Goal: Connect with others: Connect with others

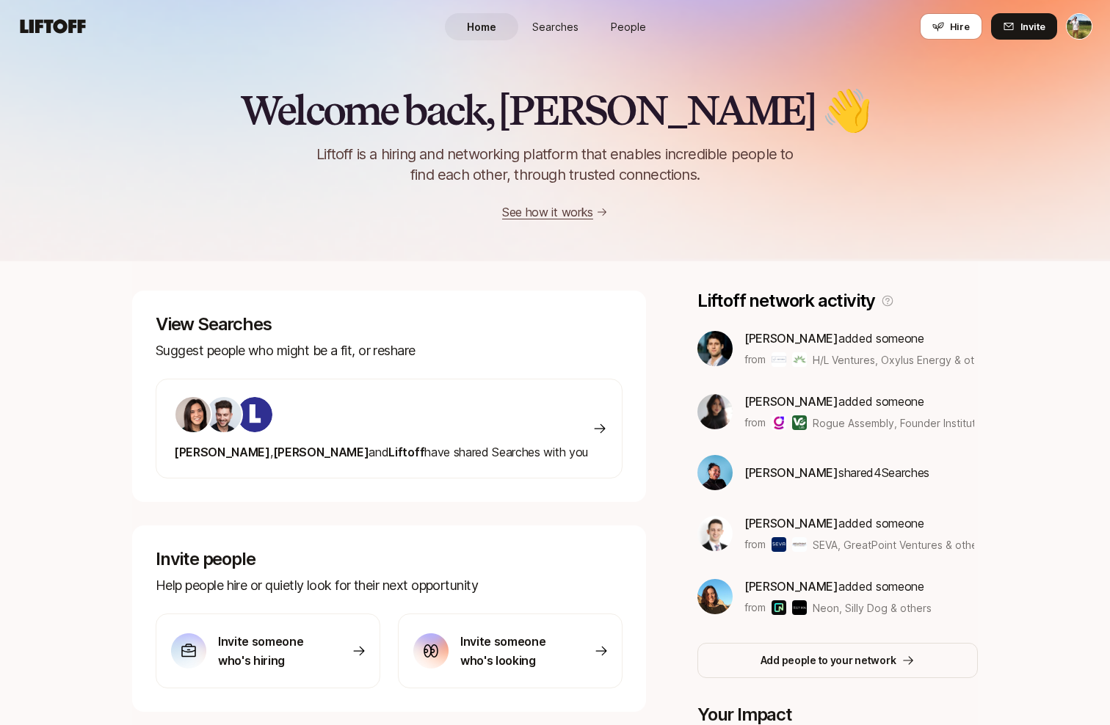
click at [615, 24] on span "People" at bounding box center [628, 26] width 35 height 15
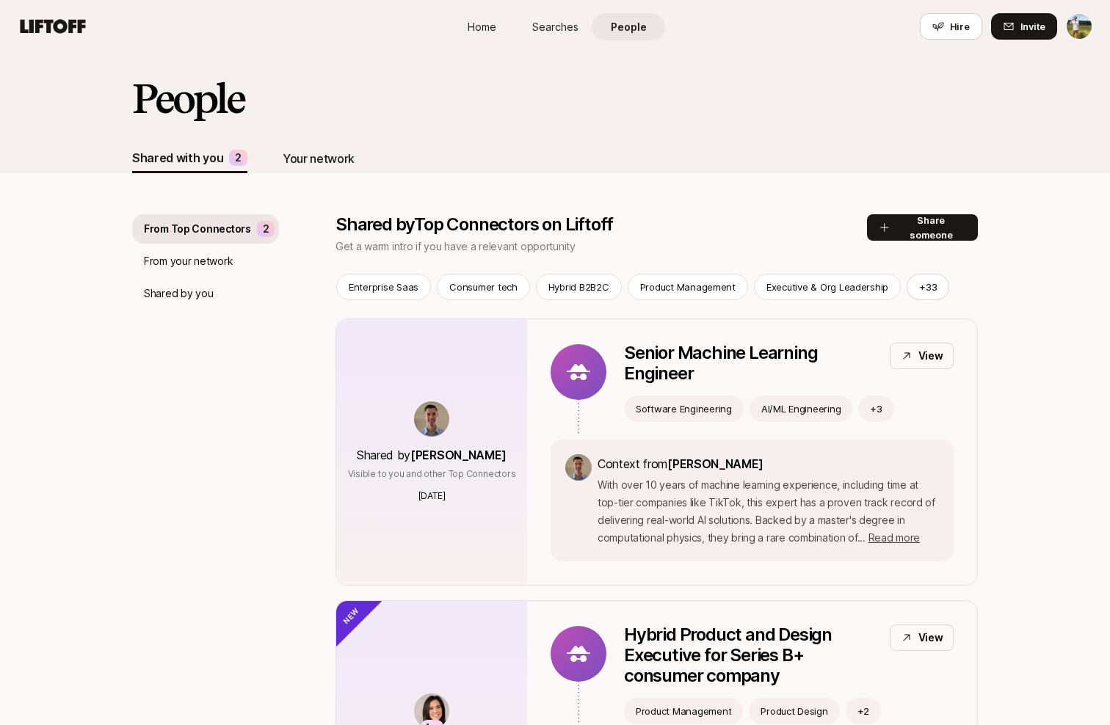
click at [319, 151] on div "Your network" at bounding box center [319, 158] width 72 height 19
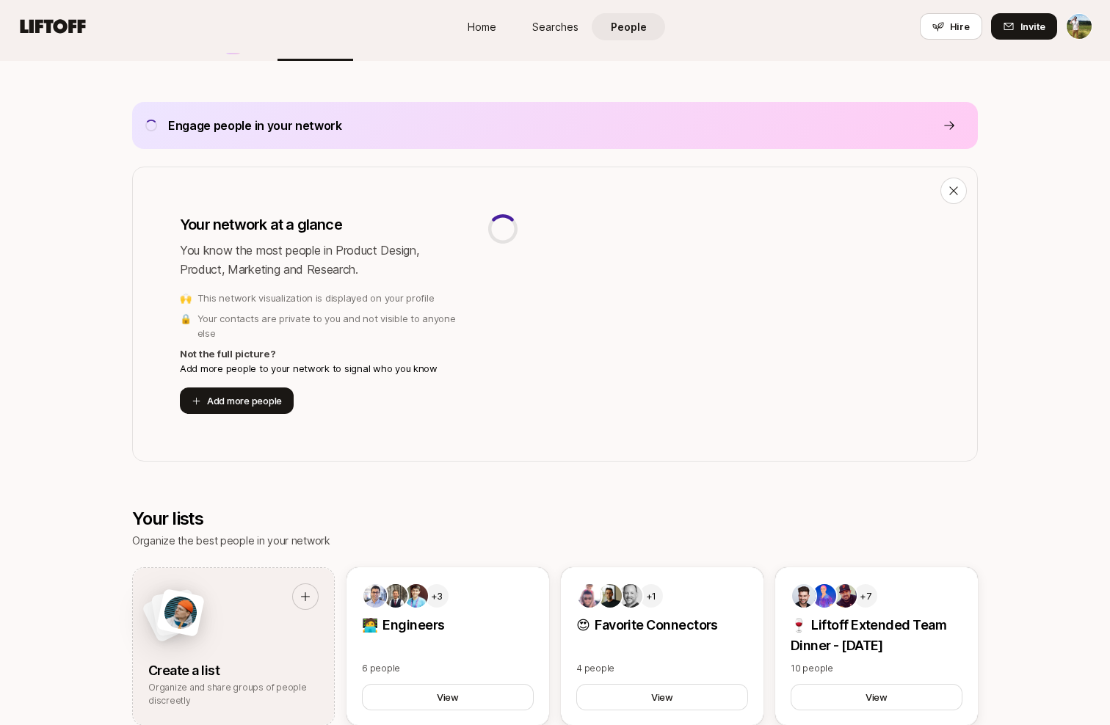
scroll to position [388, 0]
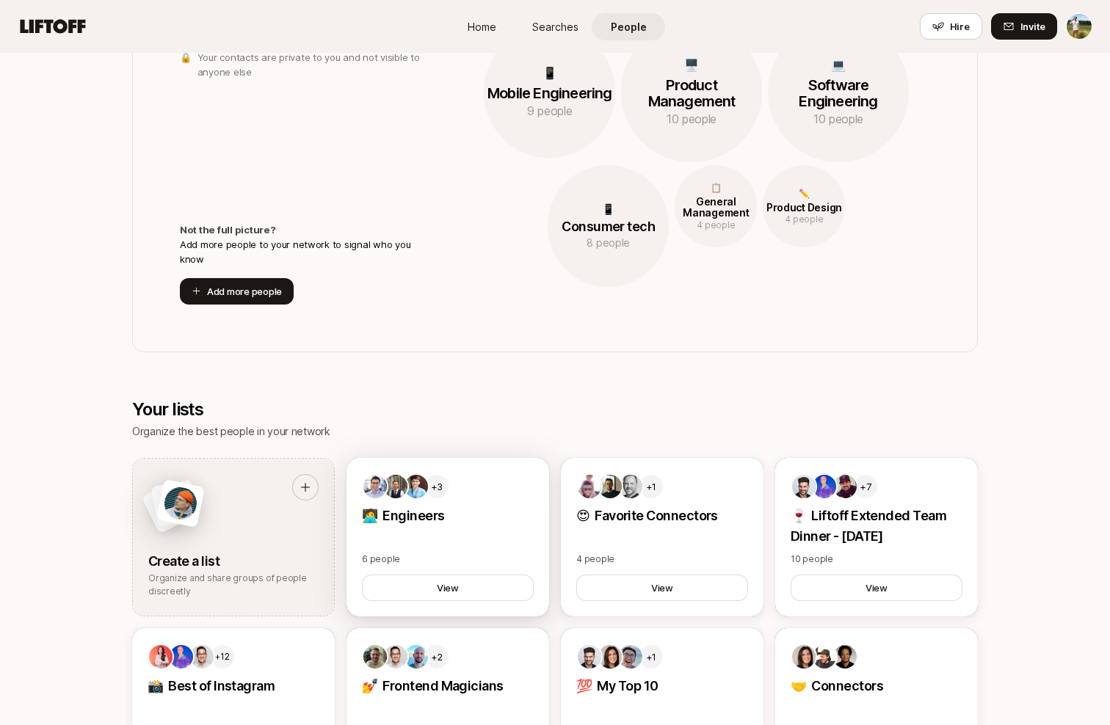
click at [484, 520] on p "🧑‍💻 Engineers" at bounding box center [448, 516] width 172 height 21
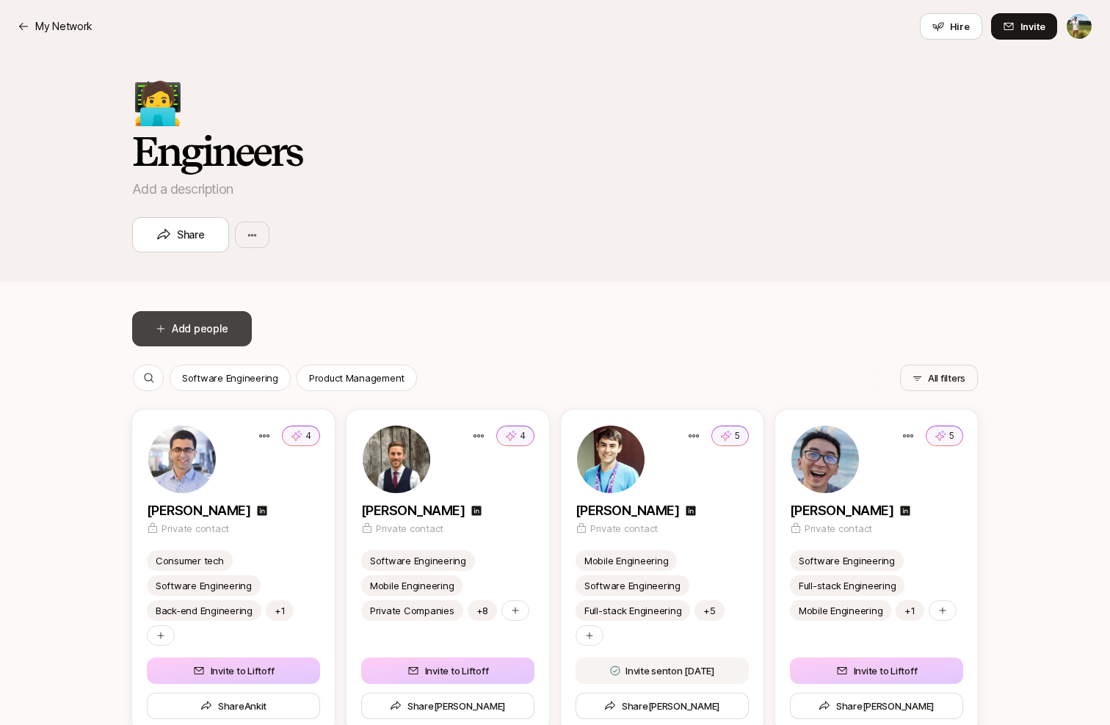
click at [208, 331] on button "Add people" at bounding box center [192, 328] width 120 height 35
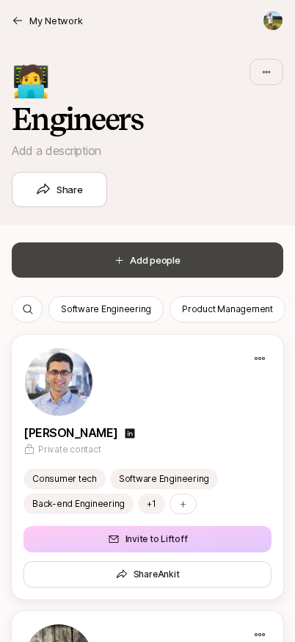
click at [190, 250] on button "Add people" at bounding box center [148, 259] width 272 height 35
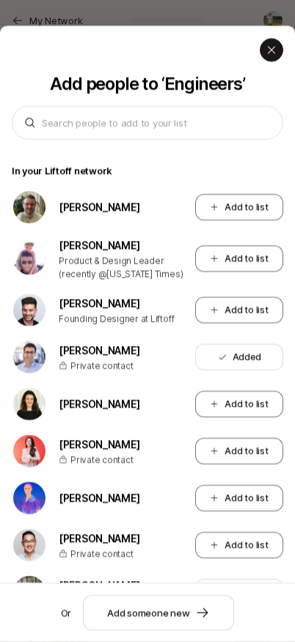
click at [271, 48] on icon at bounding box center [271, 49] width 7 height 7
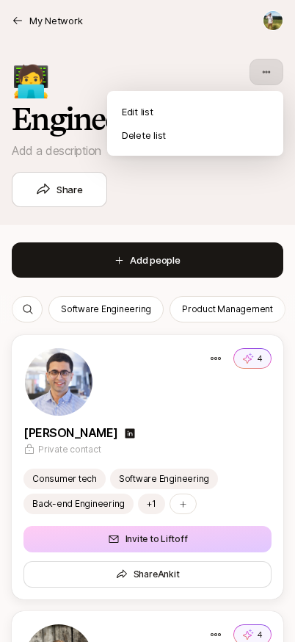
click at [282, 70] on html "My Network My Network Hire Invite 🧑‍💻 Engineers Add a description Share Add peo…" at bounding box center [147, 321] width 295 height 642
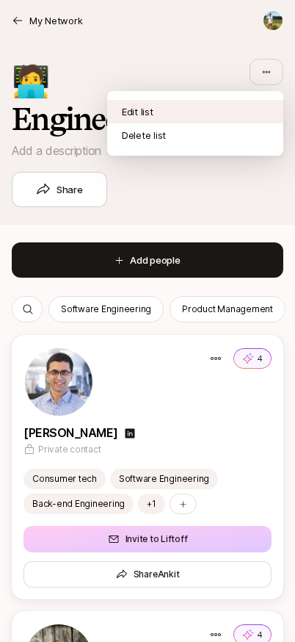
click at [230, 101] on div "Edit list" at bounding box center [195, 111] width 176 height 23
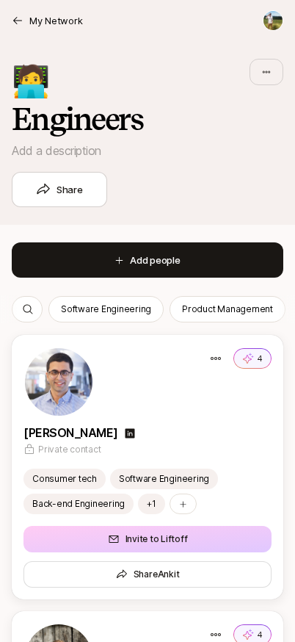
click at [275, 31] on header "My Network" at bounding box center [147, 20] width 295 height 41
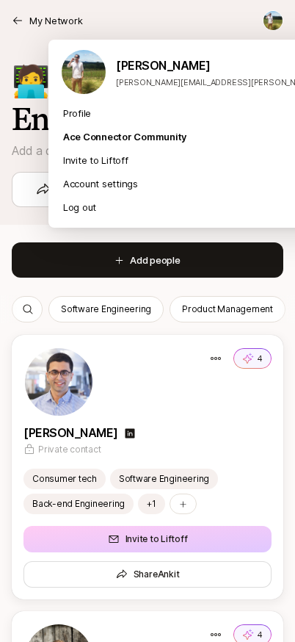
click at [276, 23] on html "My Network My Network Hire Invite 🧑‍💻 Engineers Add a description Share Add peo…" at bounding box center [147, 321] width 295 height 642
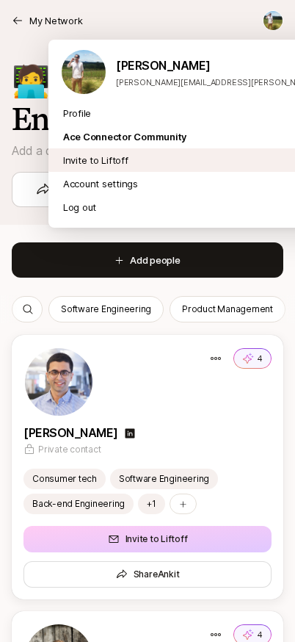
click at [200, 156] on div "Invite to Liftoff" at bounding box center [219, 159] width 343 height 23
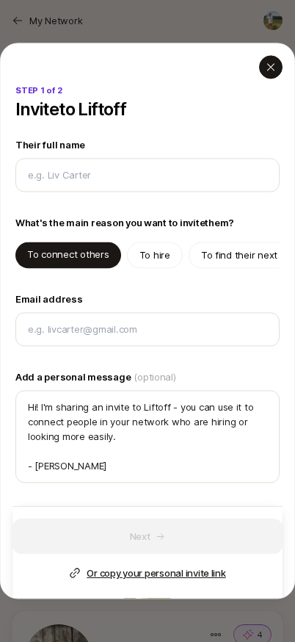
click at [275, 68] on icon "button" at bounding box center [271, 67] width 12 height 12
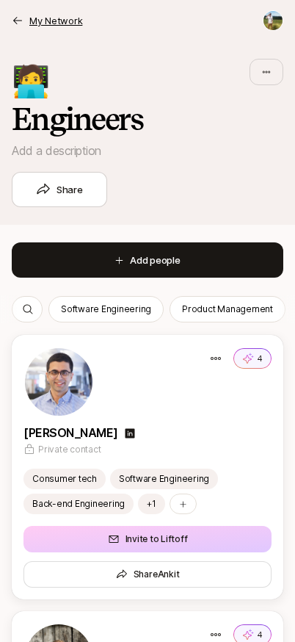
click at [73, 21] on p "My Network" at bounding box center [55, 20] width 53 height 15
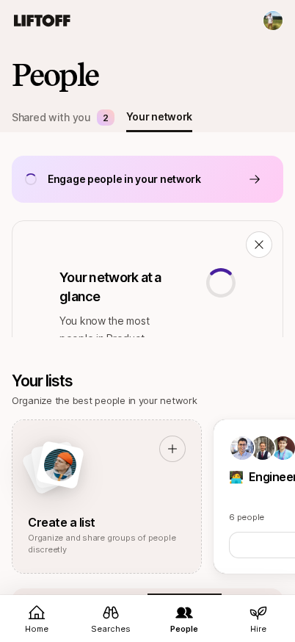
click at [263, 608] on icon at bounding box center [259, 612] width 18 height 18
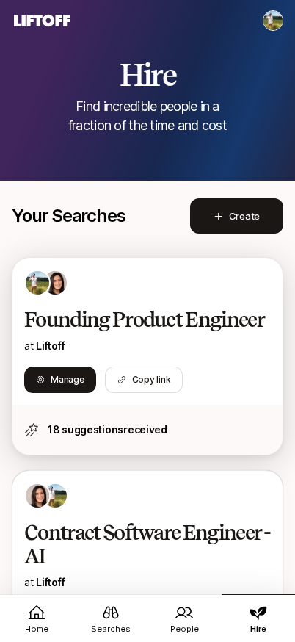
click at [148, 331] on div "Founding Product Engineer at Liftoff" at bounding box center [147, 331] width 247 height 47
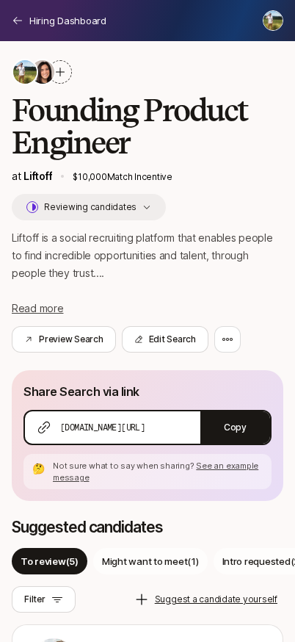
click at [115, 216] on button "Reviewing candidates" at bounding box center [89, 207] width 154 height 26
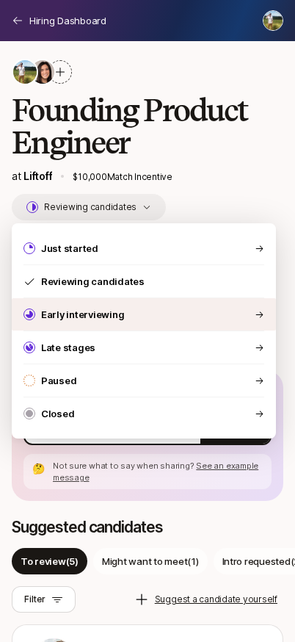
click at [114, 313] on p "Early interviewing" at bounding box center [82, 314] width 83 height 15
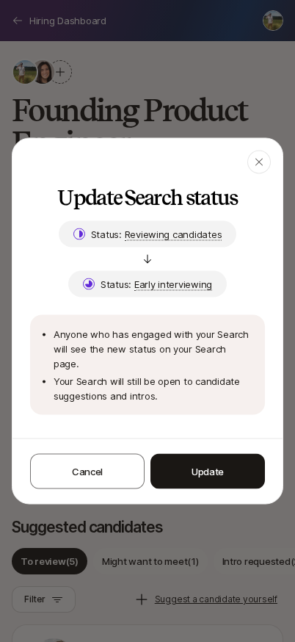
click at [48, 15] on div at bounding box center [147, 321] width 295 height 642
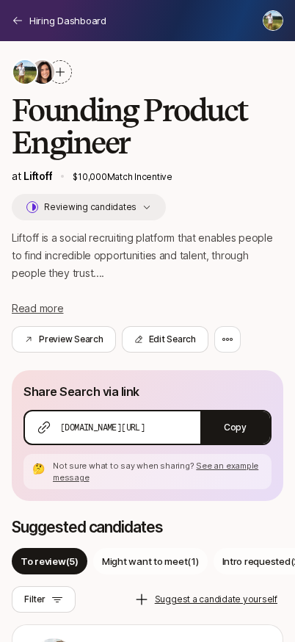
click at [21, 11] on header "Hiring Dashboard" at bounding box center [147, 20] width 295 height 41
click at [43, 28] on header "Hiring Dashboard" at bounding box center [147, 20] width 295 height 41
click at [59, 18] on p "Hiring Dashboard" at bounding box center [67, 20] width 77 height 15
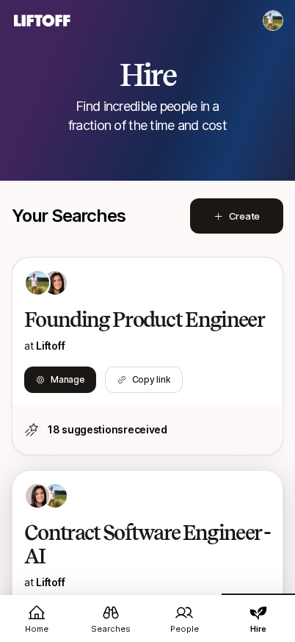
click at [184, 592] on div "Contract Software Engineer - AI at Liftoff Manage Search Copy link" at bounding box center [147, 556] width 270 height 170
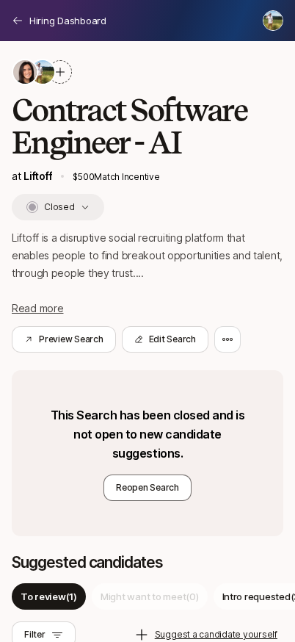
click at [57, 31] on header "Hiring Dashboard" at bounding box center [147, 20] width 295 height 41
click at [60, 15] on p "Hiring Dashboard" at bounding box center [67, 20] width 77 height 15
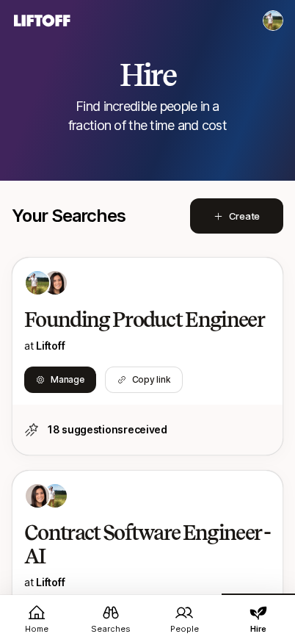
click at [174, 627] on span "People" at bounding box center [184, 628] width 29 height 12
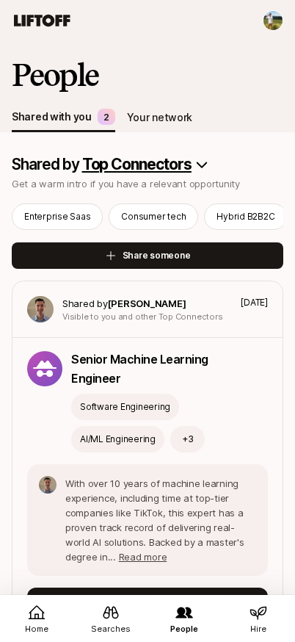
click at [149, 105] on div "Your network" at bounding box center [160, 117] width 66 height 29
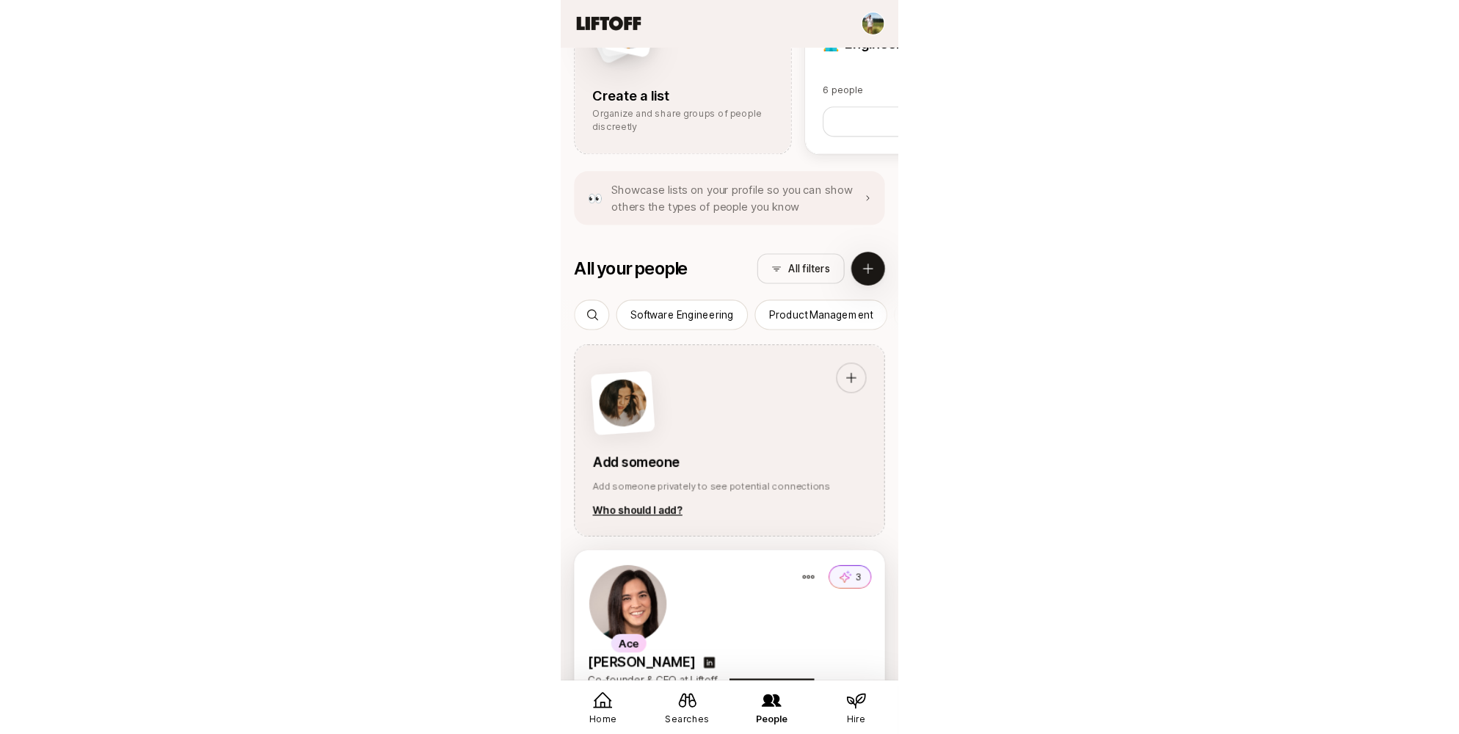
scroll to position [977, 0]
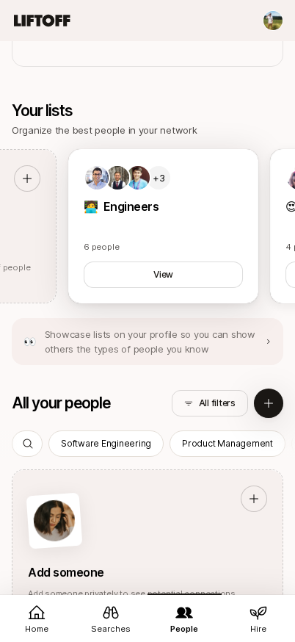
drag, startPoint x: 266, startPoint y: 215, endPoint x: 21, endPoint y: 253, distance: 248.8
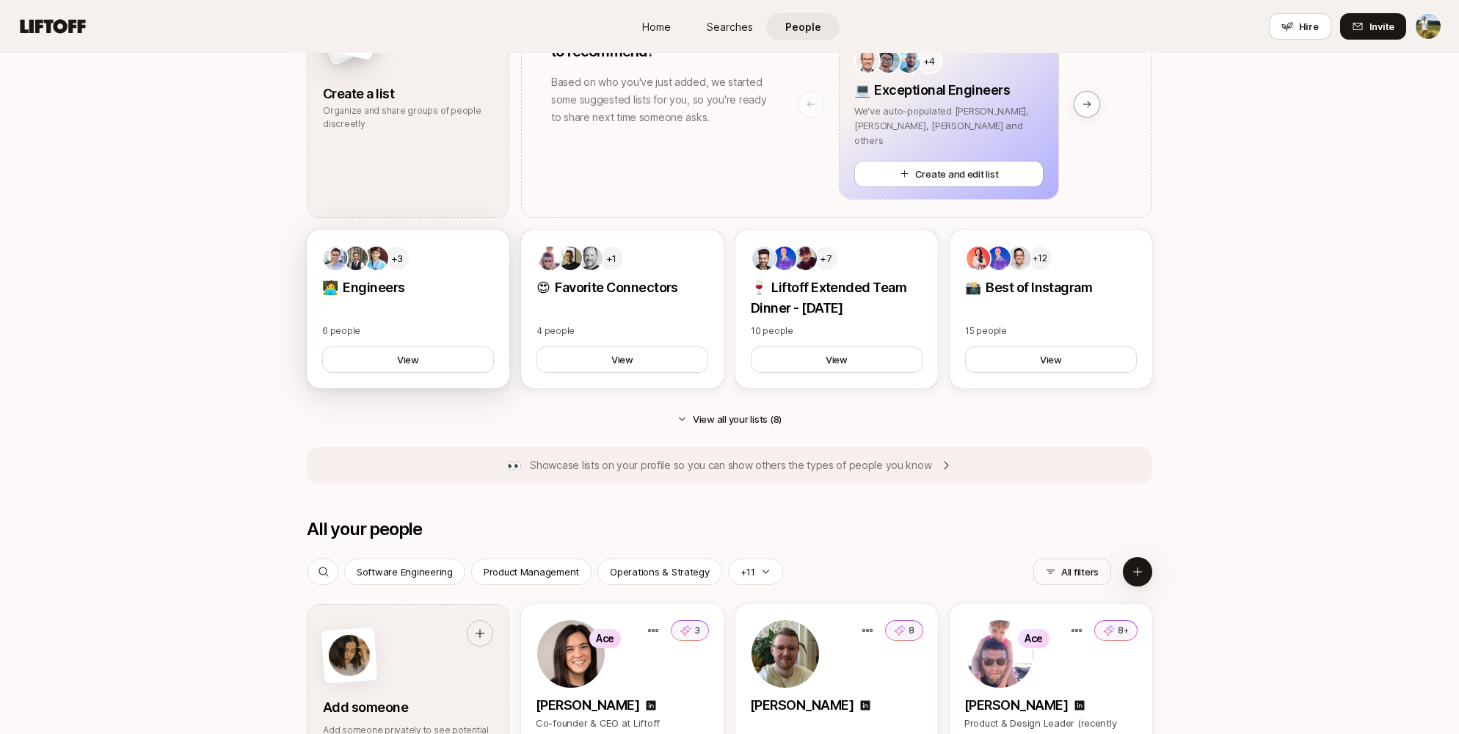
scroll to position [766, 0]
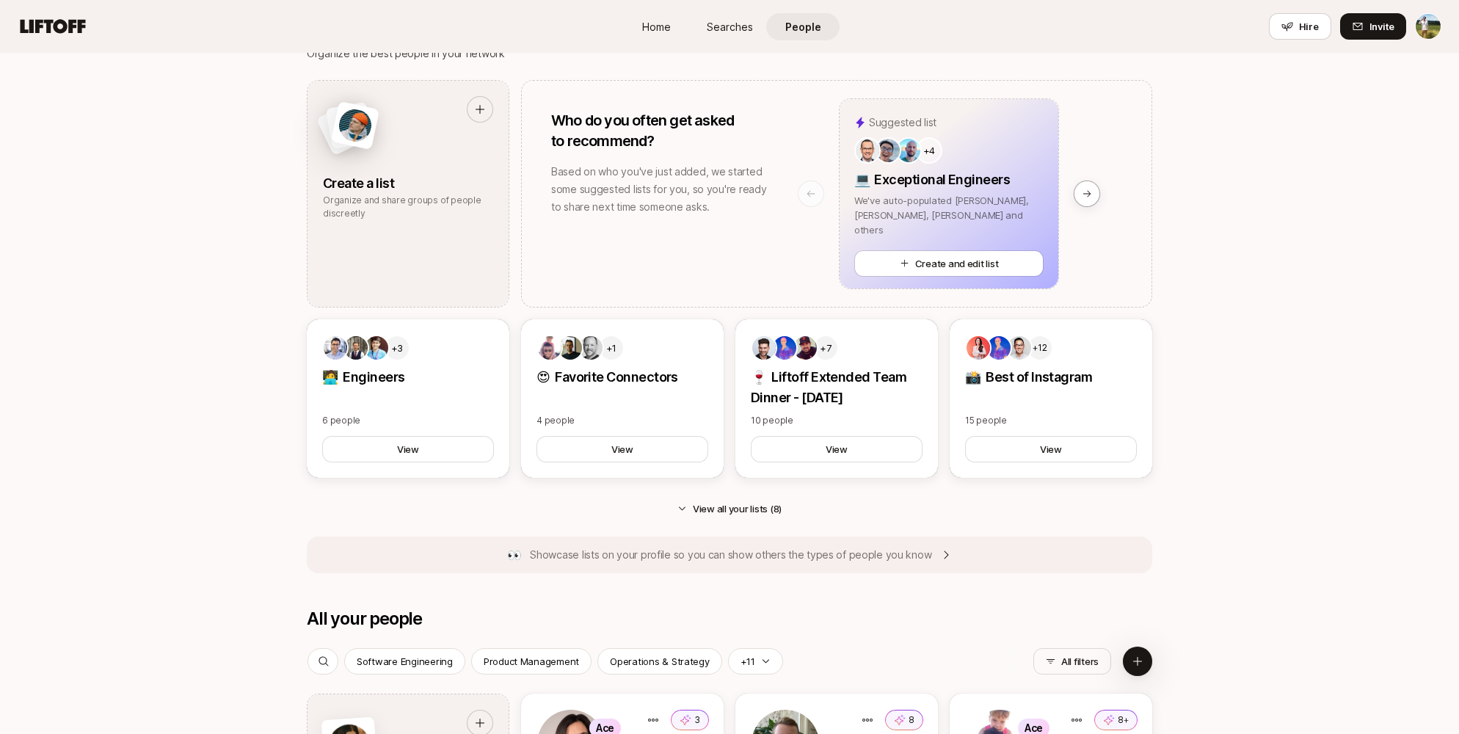
click at [294, 276] on button "Create and edit list" at bounding box center [948, 263] width 189 height 26
click at [294, 268] on button "Create and edit list" at bounding box center [948, 263] width 189 height 26
type textarea "x"
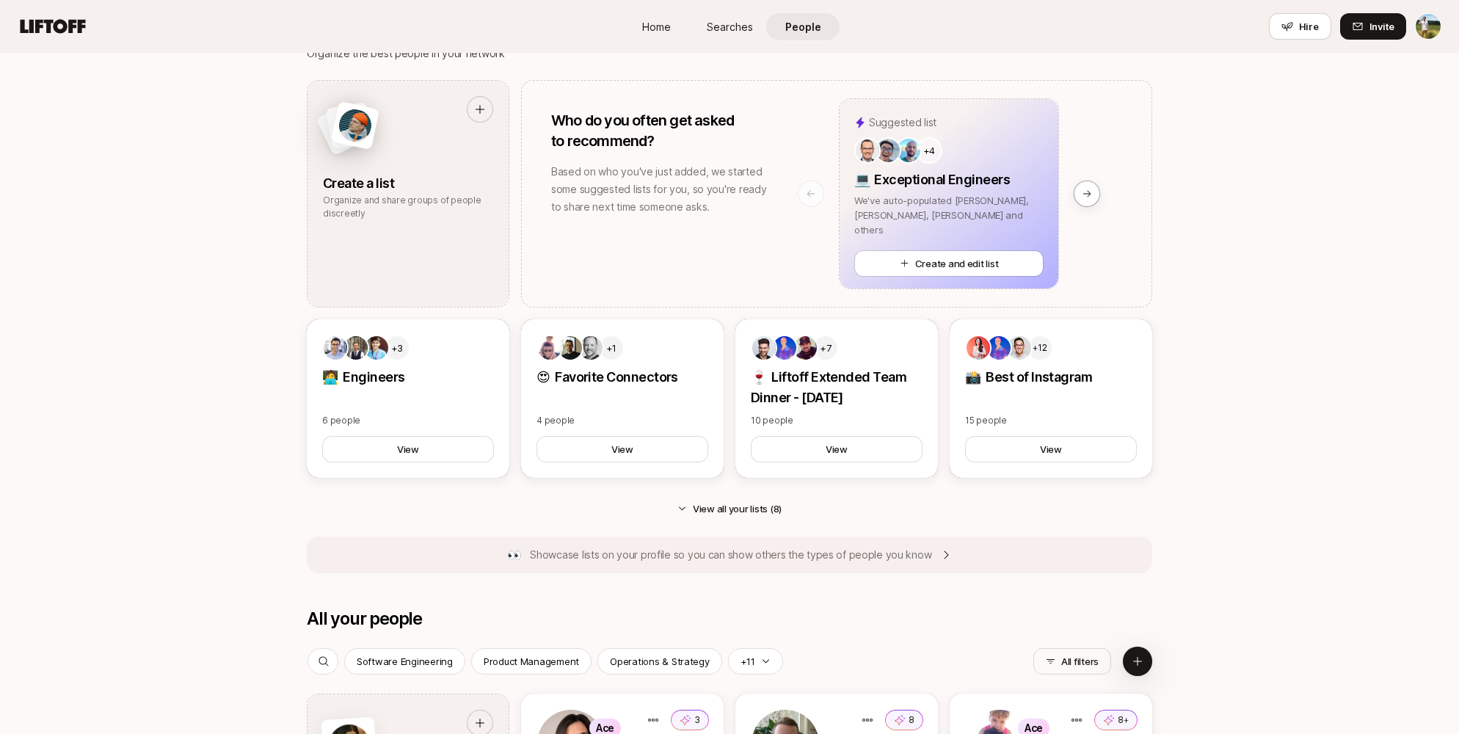
click at [294, 41] on nav "Home Searches People Hire Hire Invite" at bounding box center [729, 26] width 1459 height 53
click at [294, 37] on button "Hire" at bounding box center [1300, 26] width 62 height 26
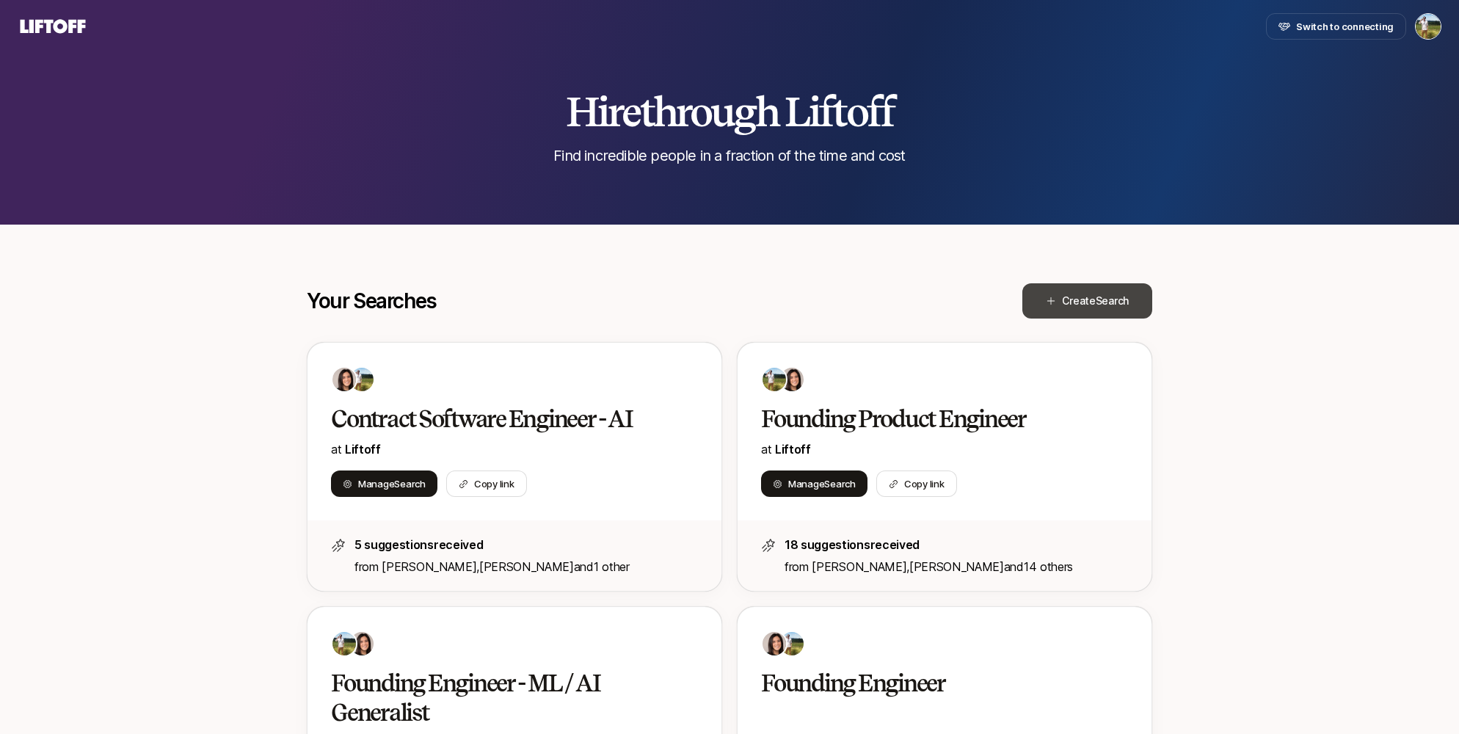
click at [294, 299] on span "Search" at bounding box center [1112, 300] width 33 height 12
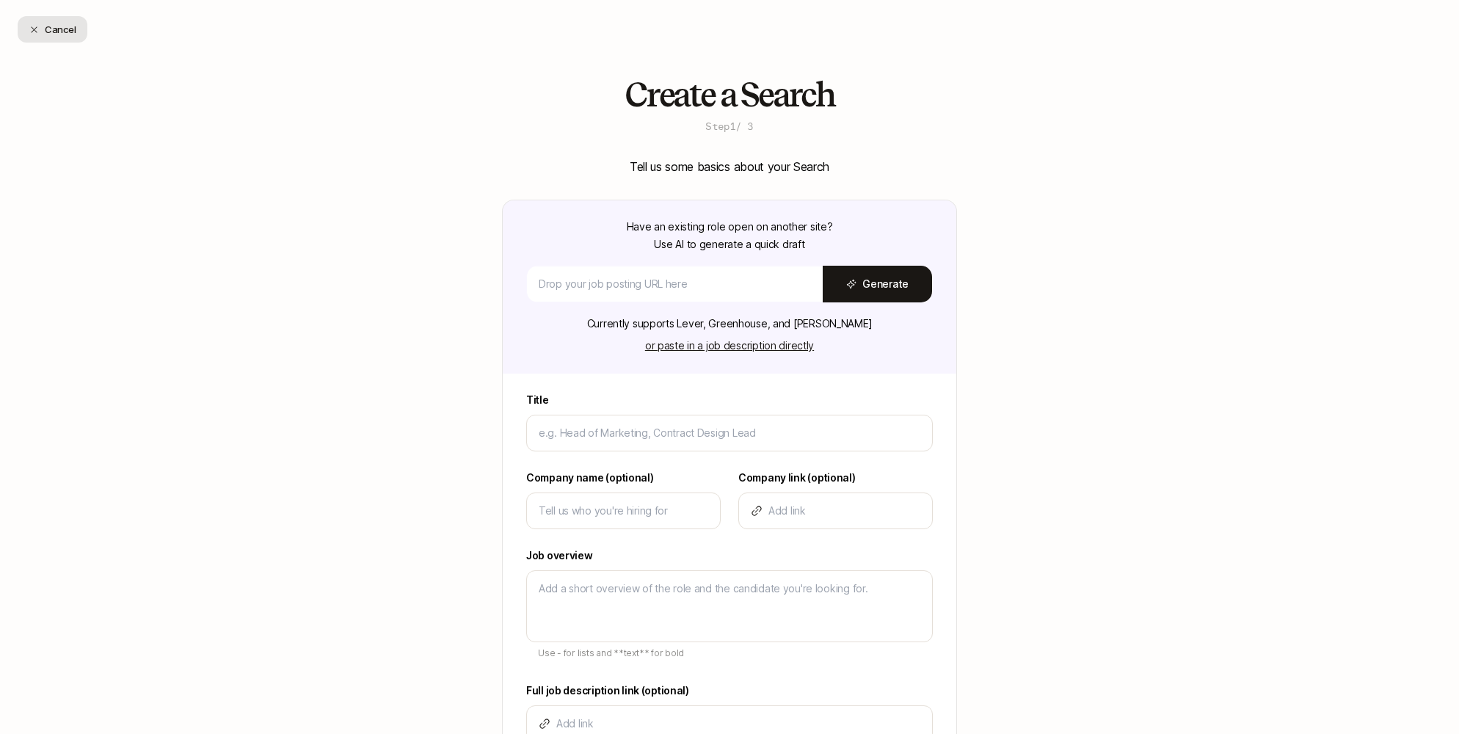
click at [62, 29] on button "Cancel" at bounding box center [53, 29] width 70 height 26
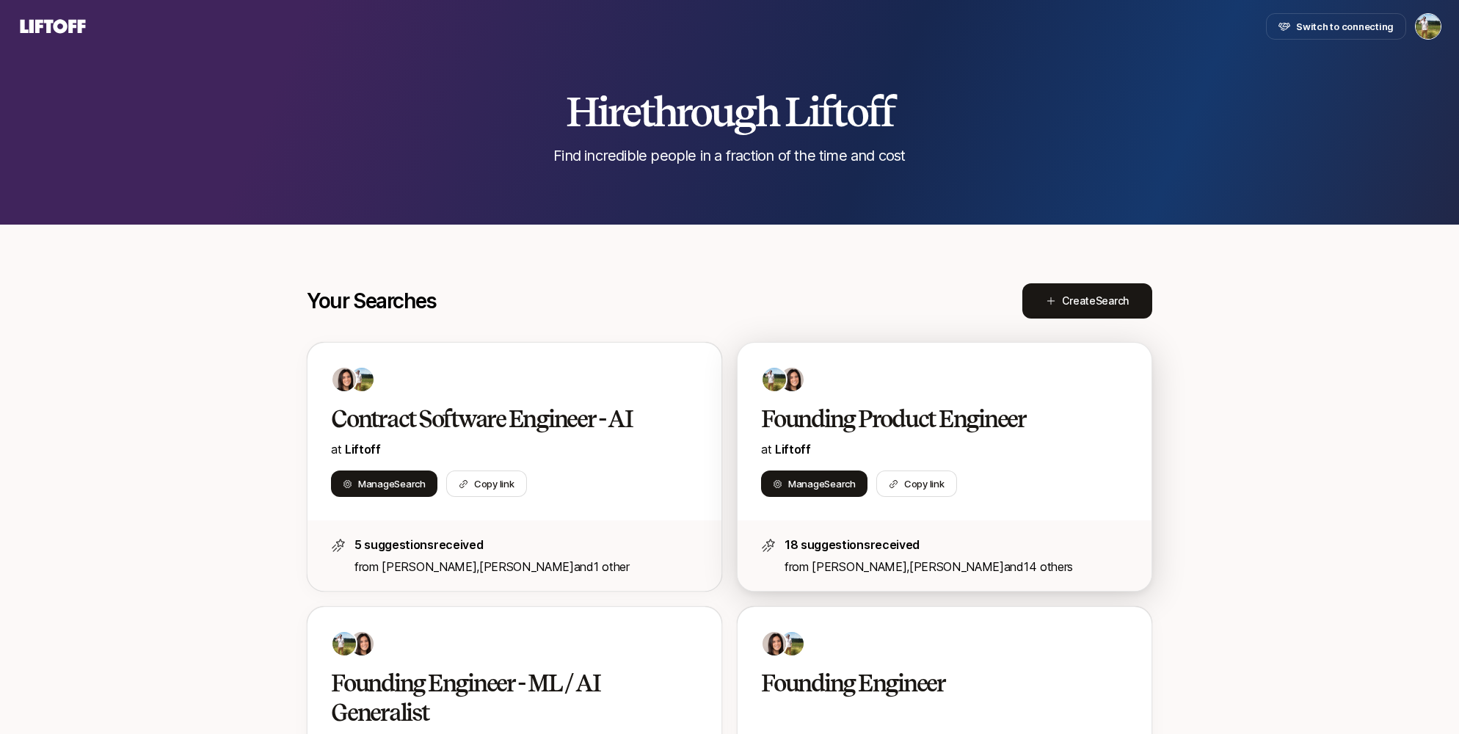
click at [294, 429] on h2 "Founding Product Engineer" at bounding box center [929, 418] width 336 height 29
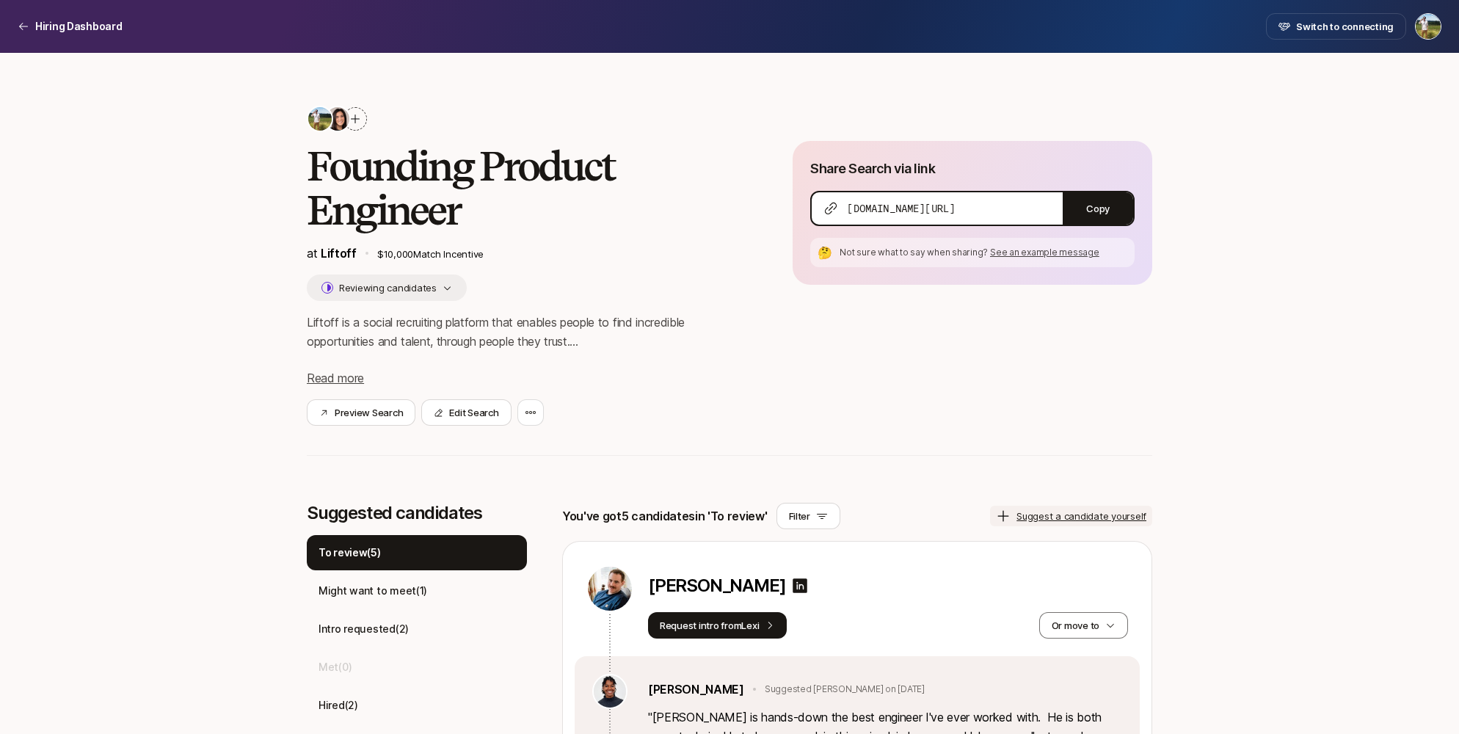
click at [294, 515] on p "Suggest a candidate yourself" at bounding box center [1082, 516] width 130 height 15
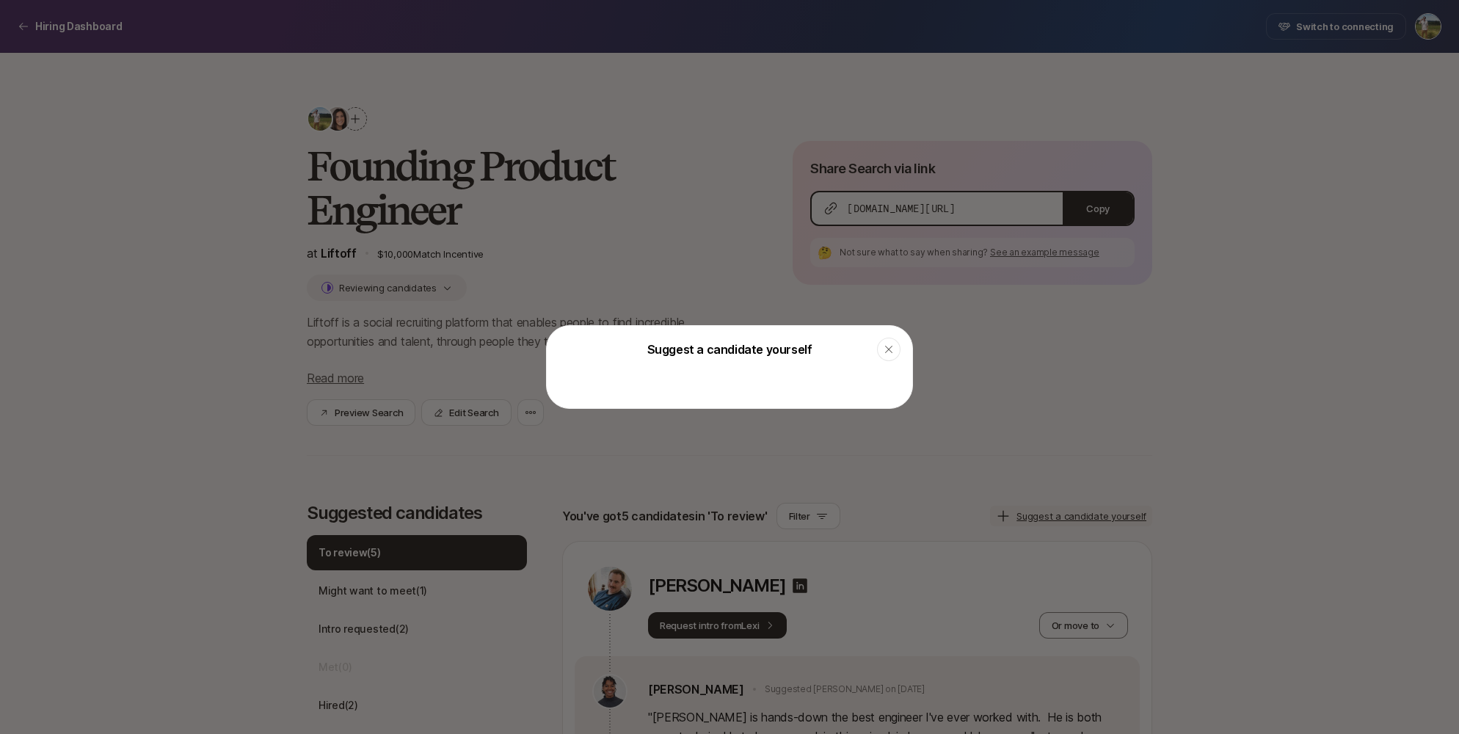
type textarea "x"
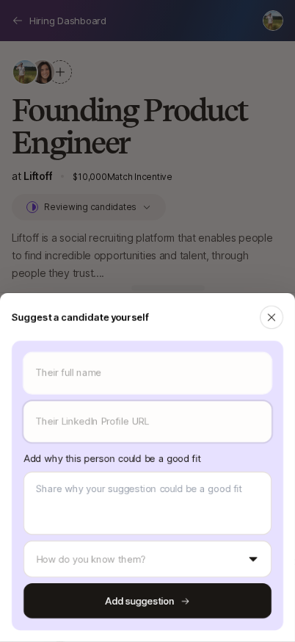
type textarea "x"
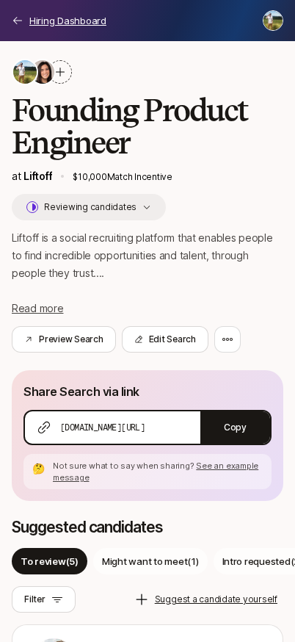
click at [63, 18] on p "Hiring Dashboard" at bounding box center [67, 20] width 77 height 15
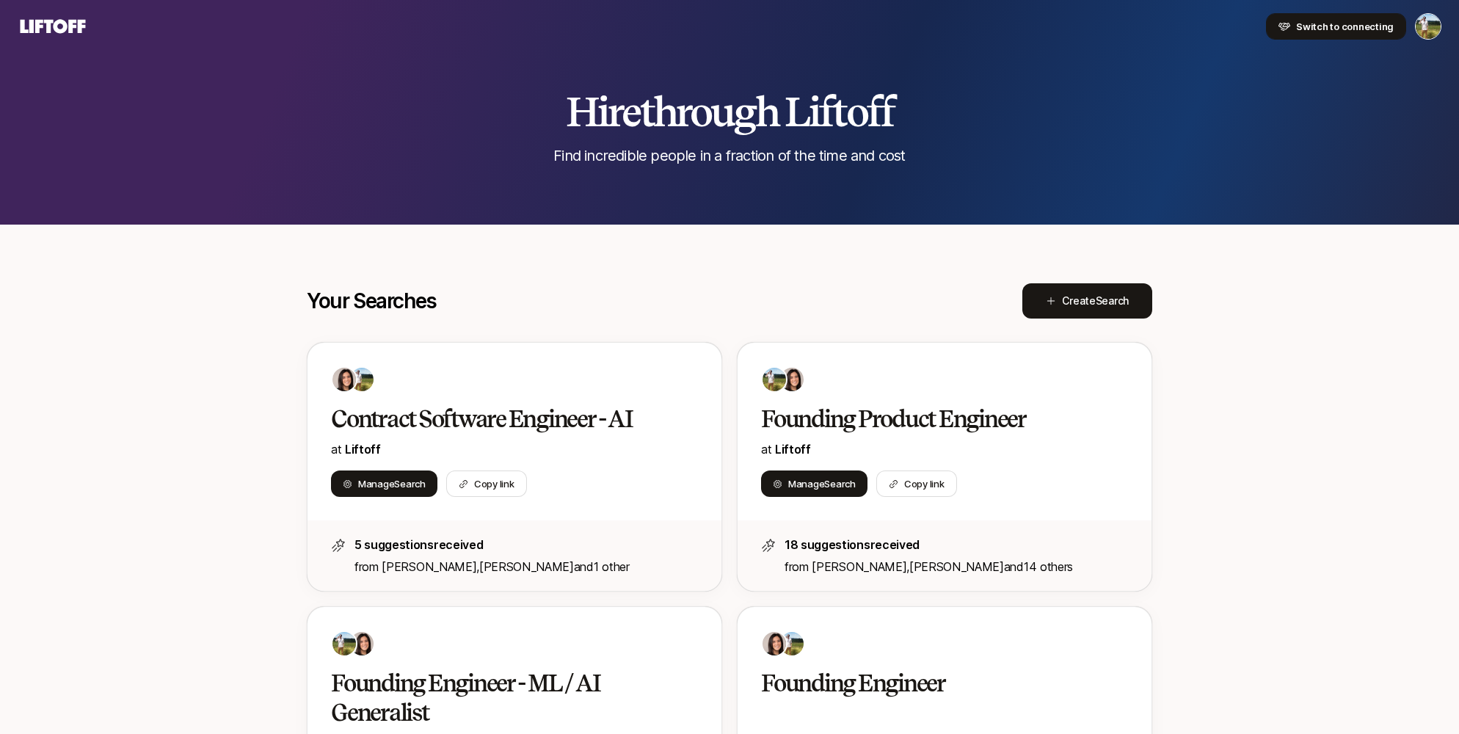
click at [294, 26] on span "Switch to connecting" at bounding box center [1345, 26] width 98 height 15
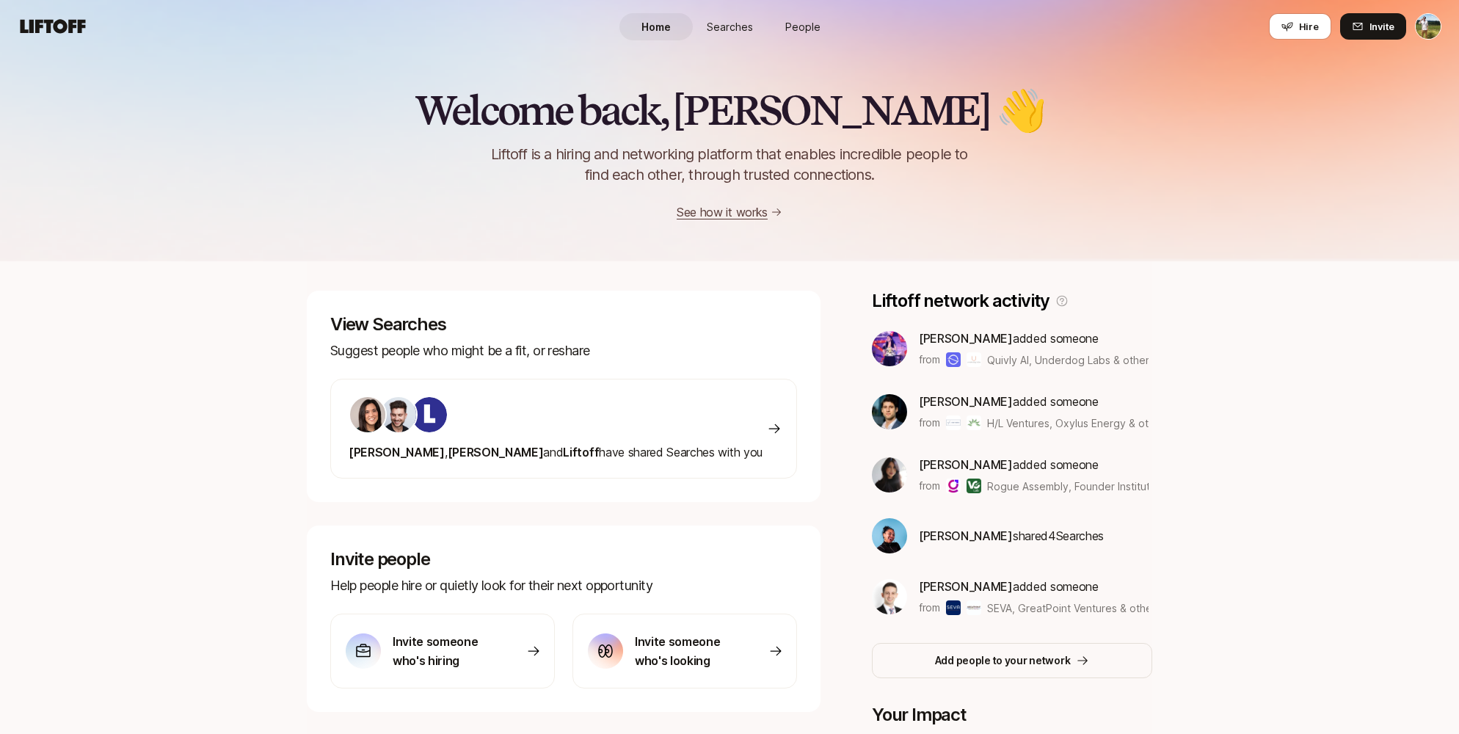
click at [294, 26] on span "People" at bounding box center [802, 26] width 35 height 15
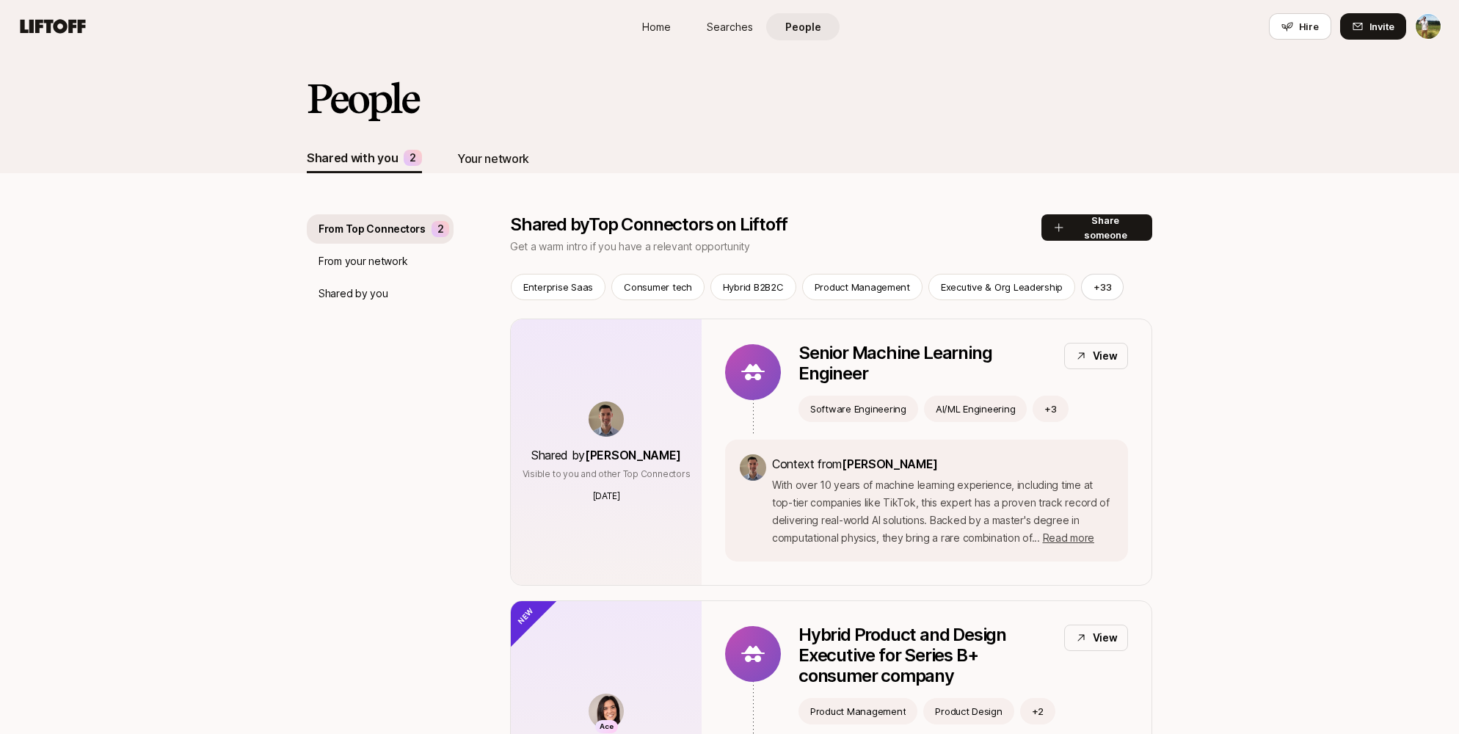
click at [294, 167] on div "Your network" at bounding box center [493, 158] width 72 height 19
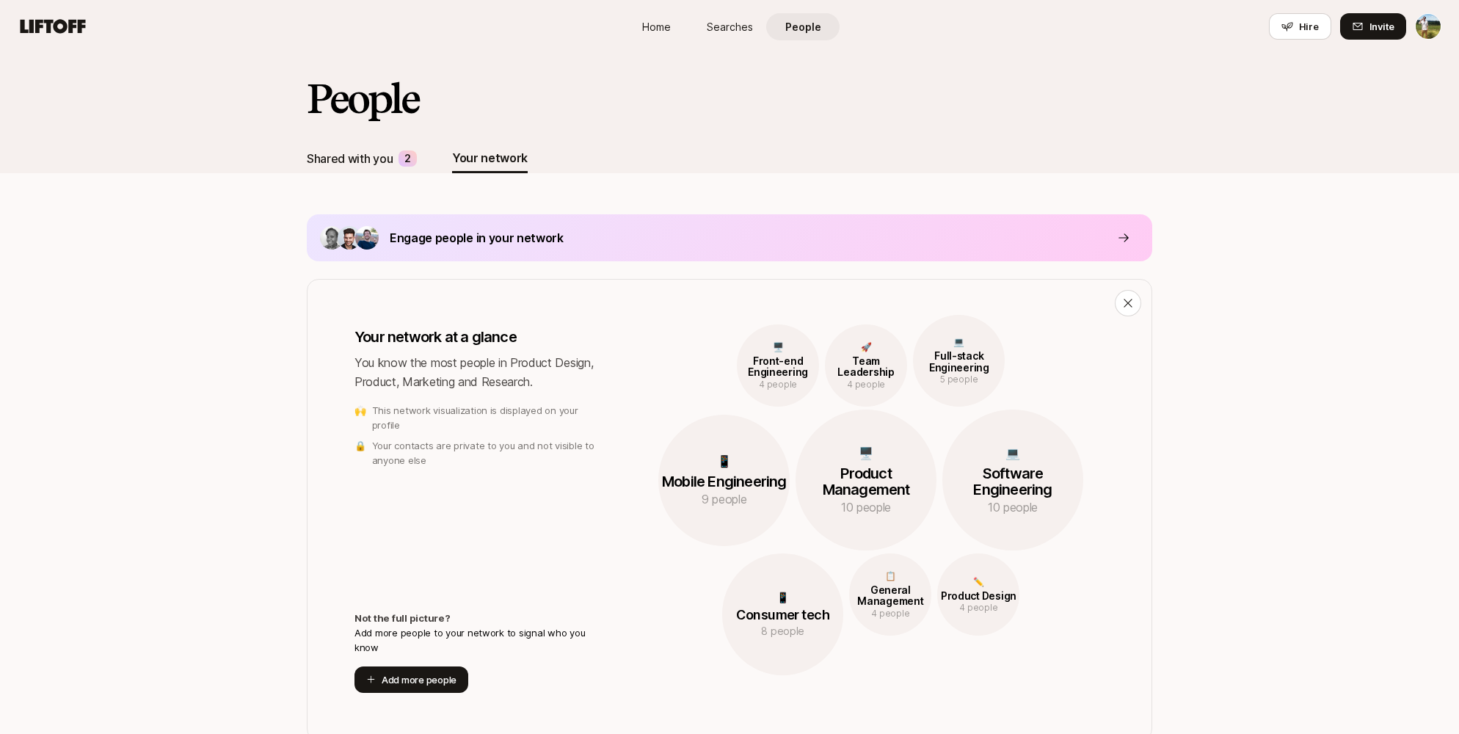
click at [294, 156] on div "Shared with you" at bounding box center [350, 158] width 86 height 19
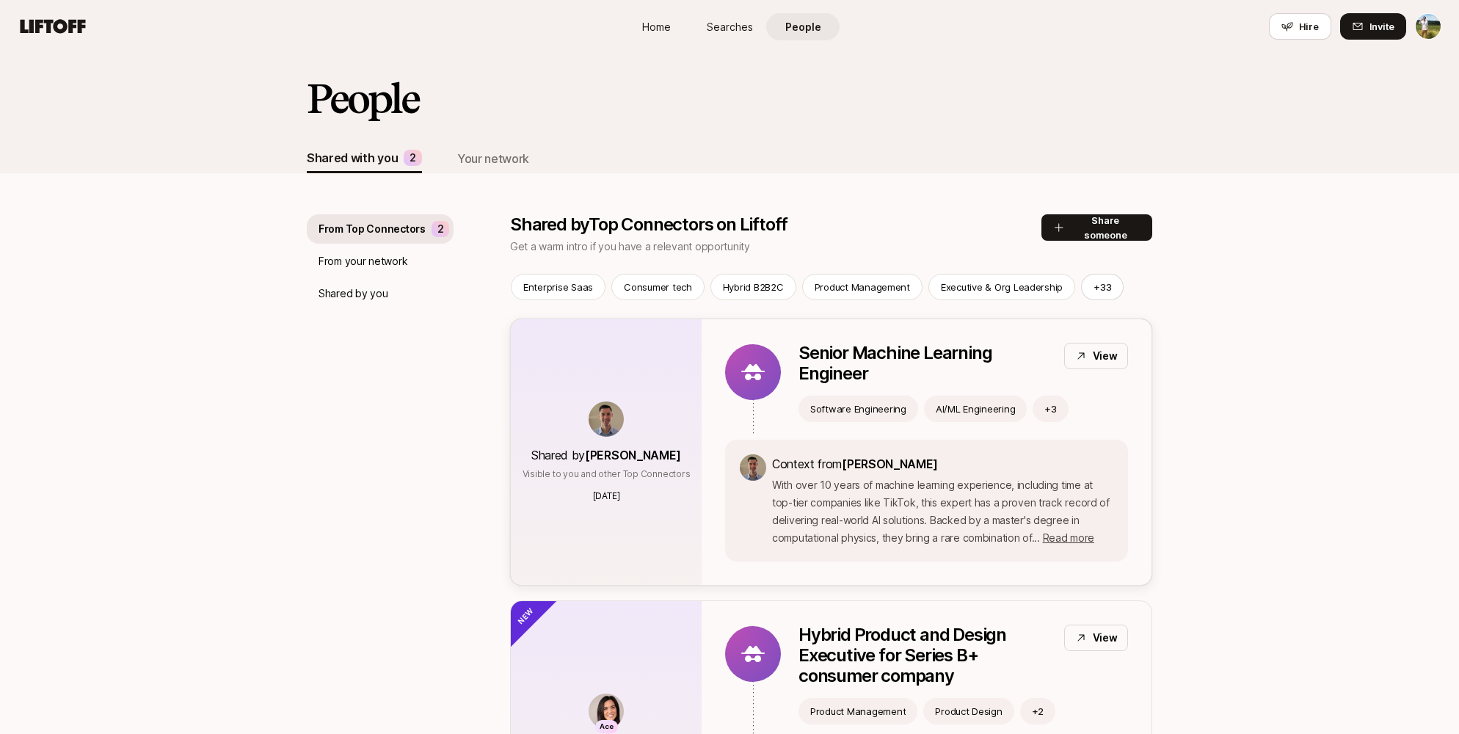
click at [294, 441] on div "Context from [PERSON_NAME] With over 10 years of machine learning experience, i…" at bounding box center [926, 501] width 403 height 122
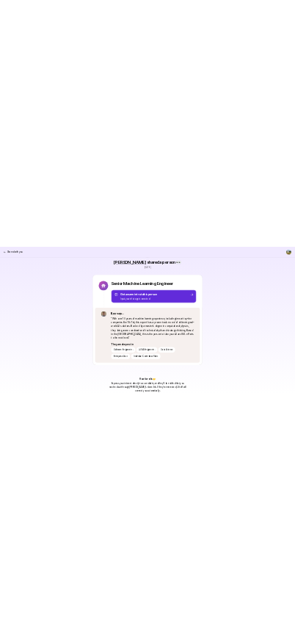
scroll to position [103, 0]
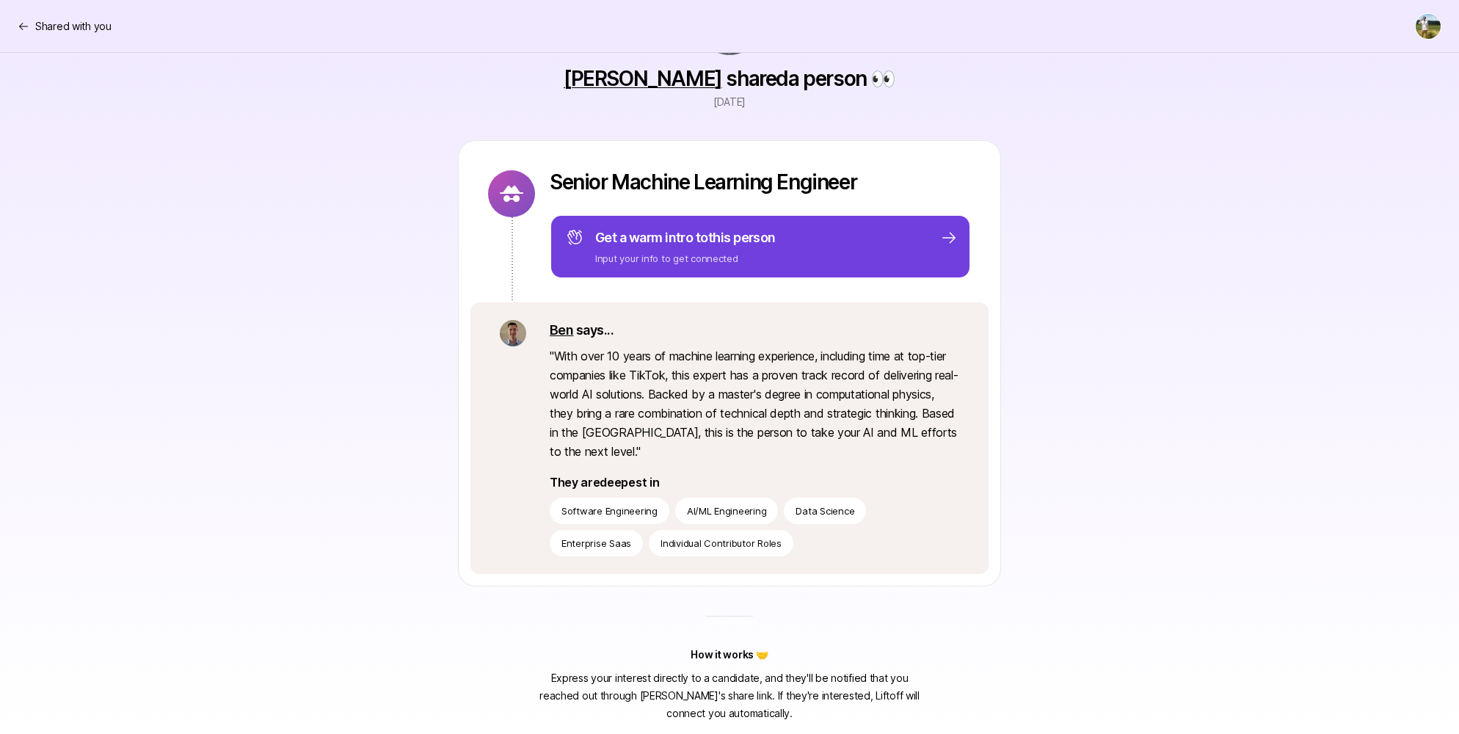
click at [294, 223] on div "Get a warm intro to this person Input your info to get connected" at bounding box center [760, 246] width 421 height 65
type textarea "x"
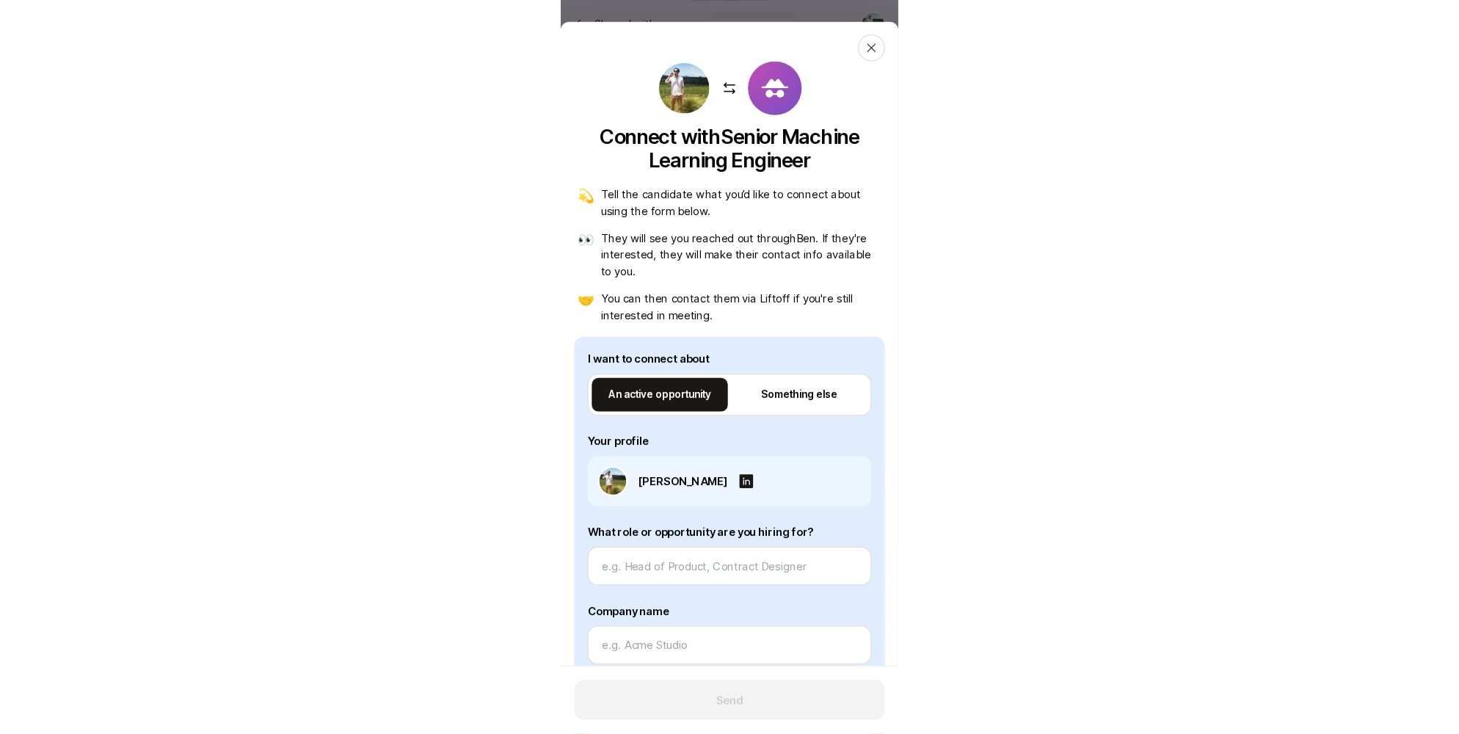
scroll to position [0, 0]
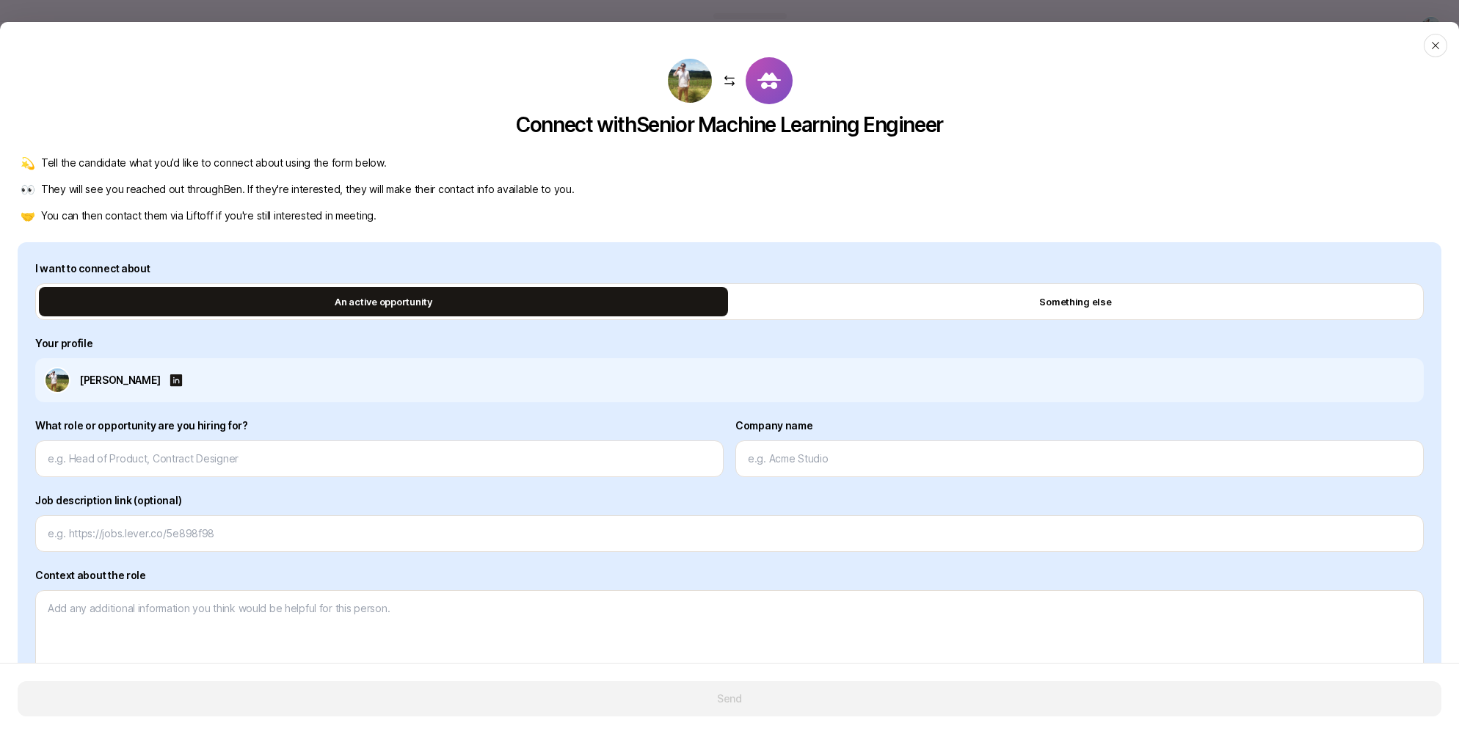
type textarea "x"
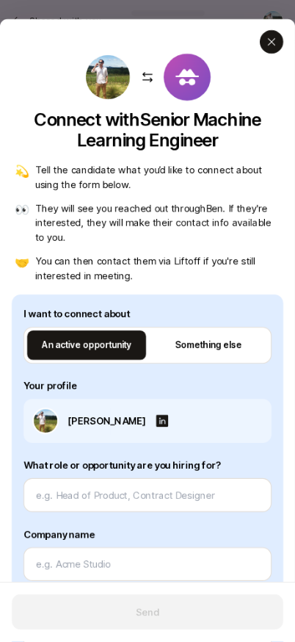
click at [275, 42] on icon at bounding box center [272, 43] width 12 height 12
type textarea "x"
click at [29, 17] on p "Shared with you" at bounding box center [65, 20] width 72 height 15
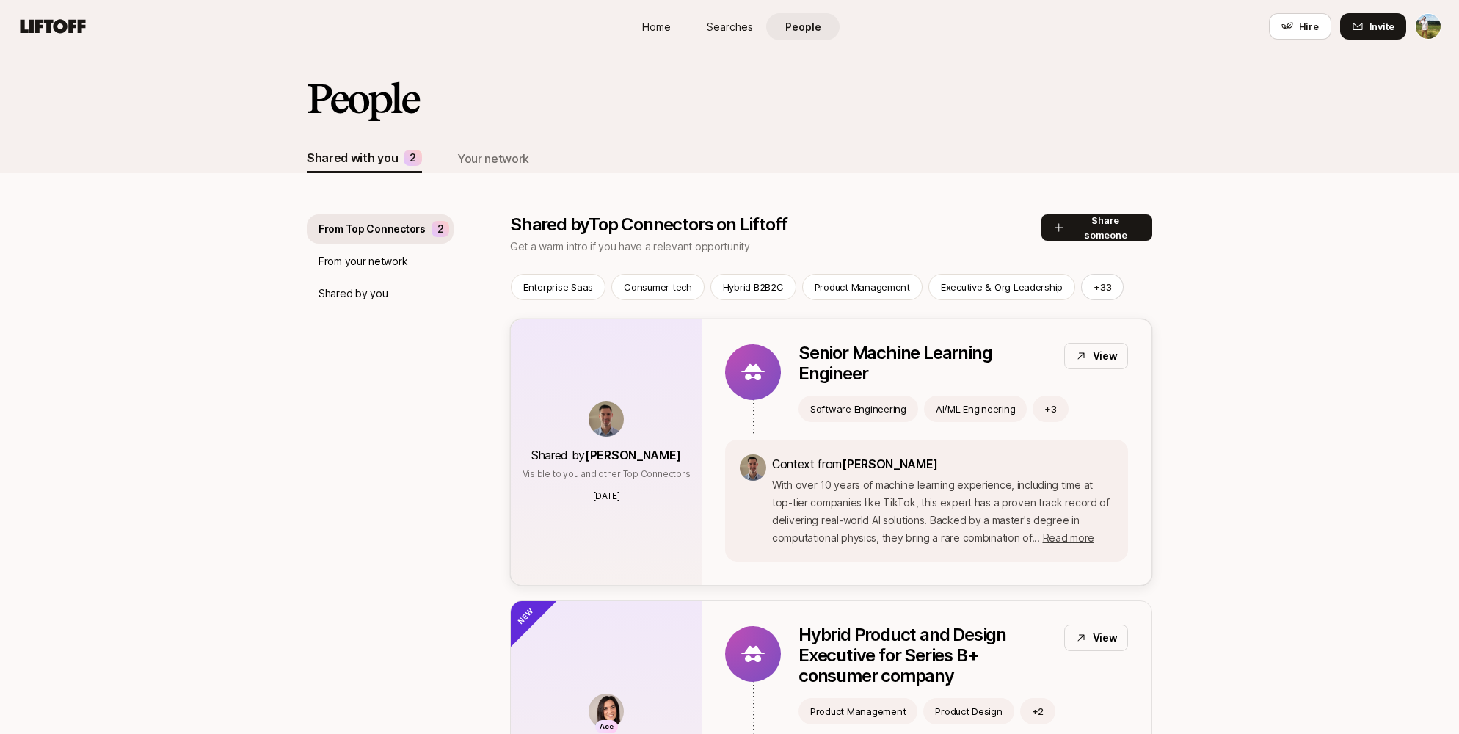
click at [294, 225] on button "Share someone" at bounding box center [1097, 227] width 111 height 26
click at [294, 154] on div "Your network" at bounding box center [493, 158] width 72 height 19
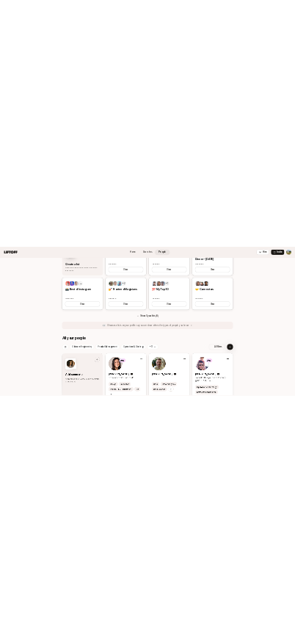
scroll to position [1118, 0]
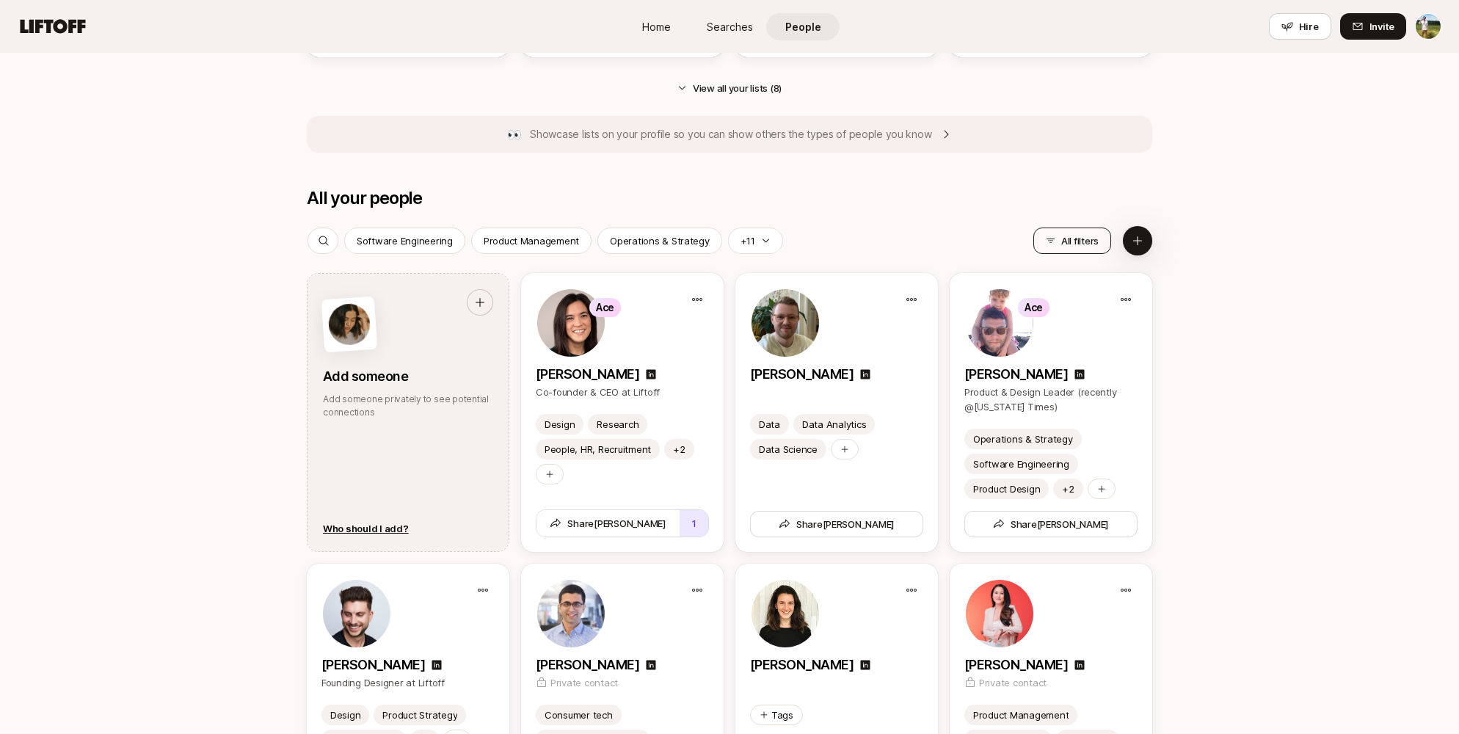
click at [294, 236] on button "All filters" at bounding box center [1073, 241] width 78 height 26
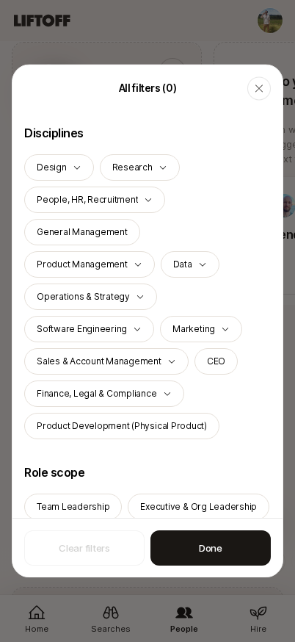
scroll to position [1623, 0]
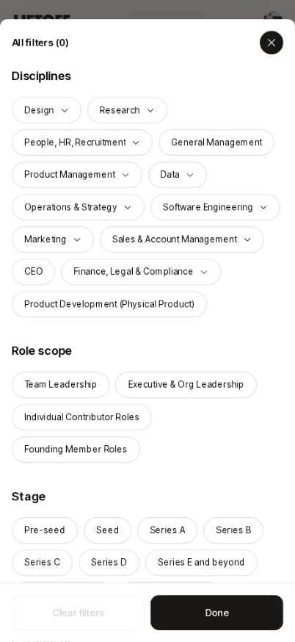
click at [272, 40] on icon at bounding box center [272, 43] width 12 height 12
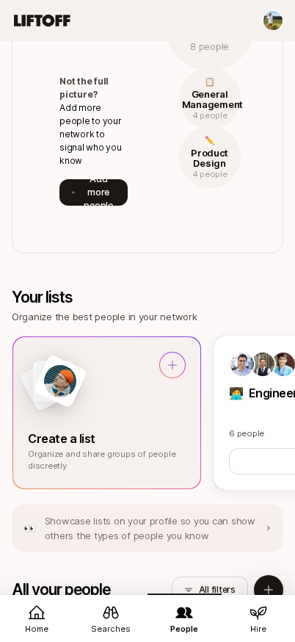
scroll to position [998, 0]
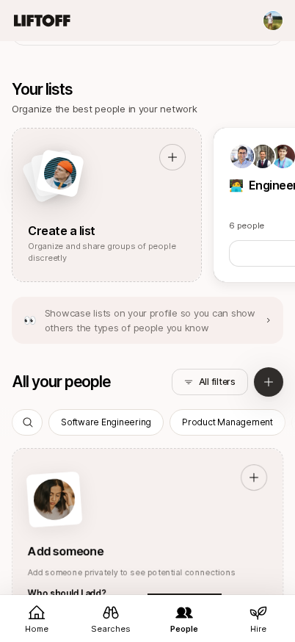
click at [261, 389] on button at bounding box center [268, 381] width 29 height 29
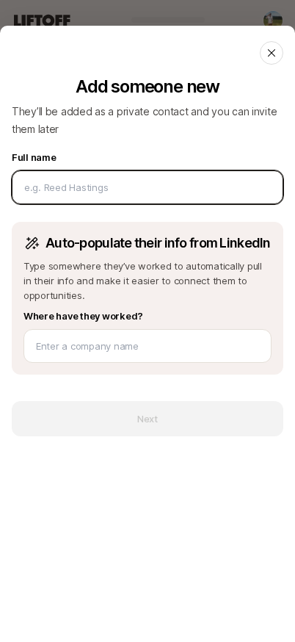
click at [88, 194] on input at bounding box center [147, 187] width 247 height 15
type input "[PERSON_NAME]"
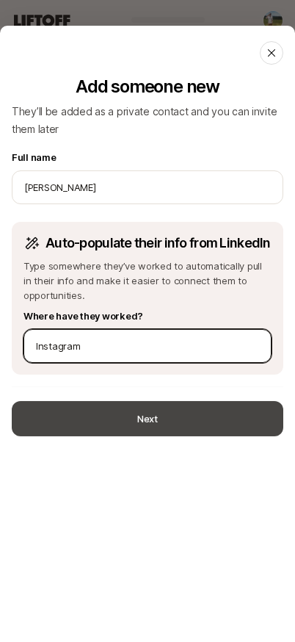
type input "Instagram"
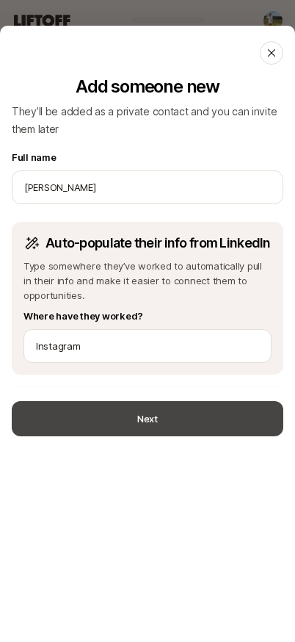
click at [162, 415] on button "Next" at bounding box center [148, 418] width 272 height 35
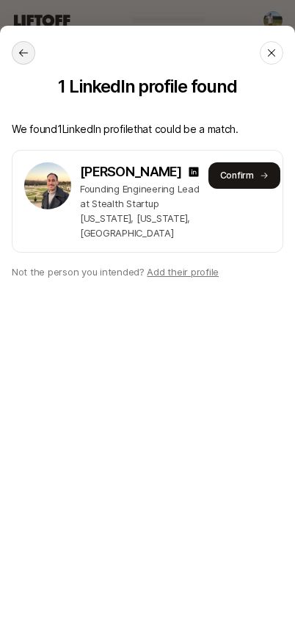
click at [22, 56] on icon at bounding box center [24, 53] width 12 height 12
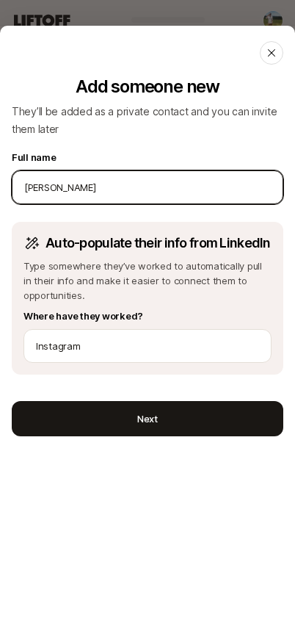
click at [90, 181] on input "[PERSON_NAME]" at bounding box center [147, 187] width 247 height 15
type input "[PERSON_NAME]"
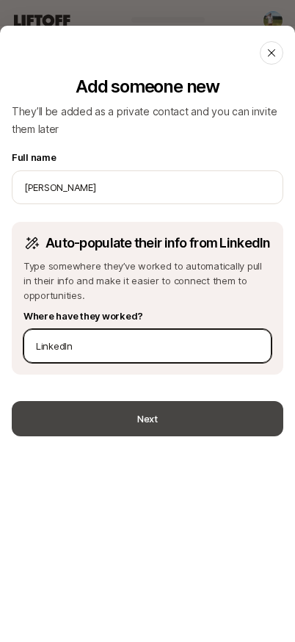
type input "LinkedIn"
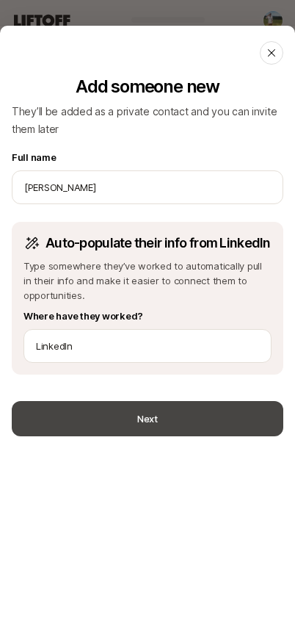
click at [135, 419] on button "Next" at bounding box center [148, 418] width 272 height 35
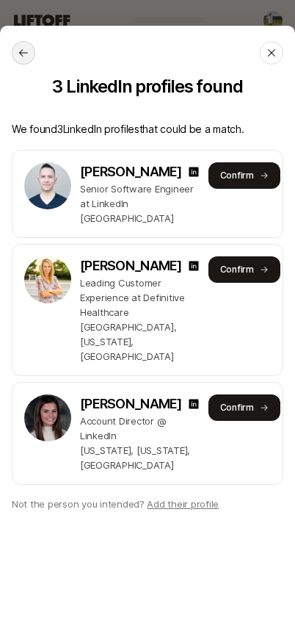
click at [22, 54] on icon at bounding box center [24, 53] width 12 height 12
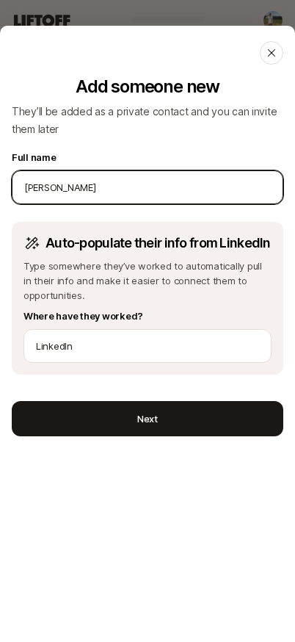
click at [91, 185] on input "[PERSON_NAME]" at bounding box center [147, 187] width 247 height 15
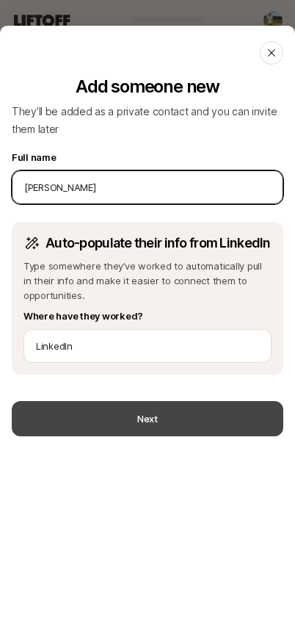
type input "[PERSON_NAME]"
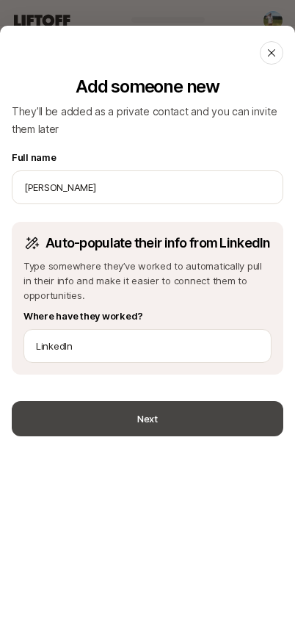
click at [161, 432] on button "Next" at bounding box center [148, 418] width 272 height 35
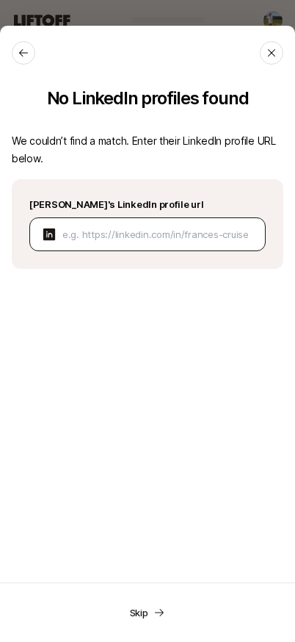
click at [172, 250] on div "[PERSON_NAME] 's LinkedIn profile url" at bounding box center [148, 224] width 272 height 90
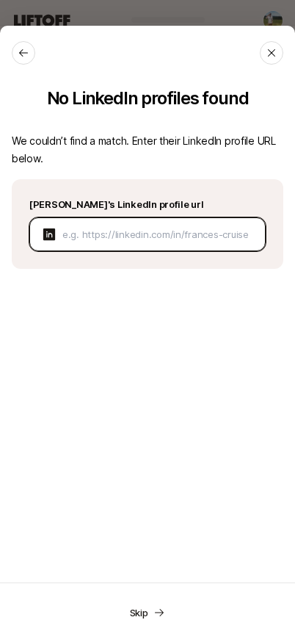
click at [170, 239] on input at bounding box center [157, 234] width 191 height 15
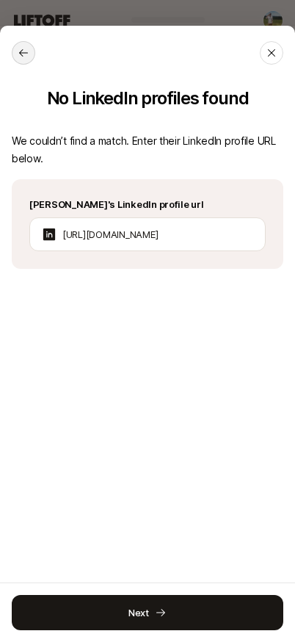
type input "[URL][DOMAIN_NAME]"
click at [17, 57] on button at bounding box center [23, 52] width 23 height 23
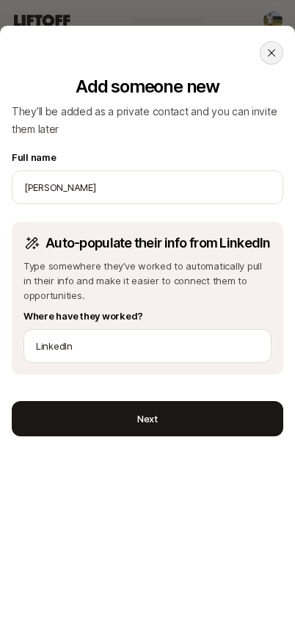
click at [272, 54] on icon at bounding box center [272, 53] width 12 height 12
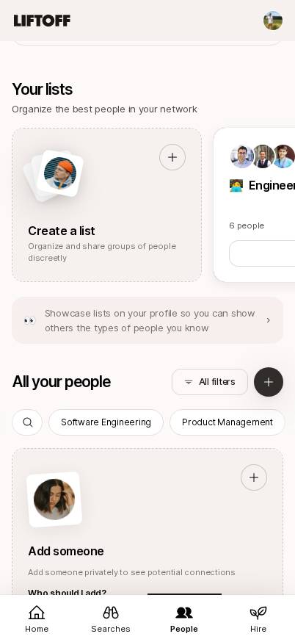
click at [274, 376] on icon at bounding box center [269, 382] width 12 height 12
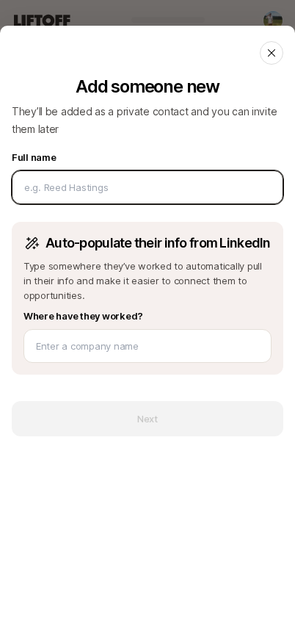
click at [161, 191] on input at bounding box center [147, 187] width 247 height 15
type input "[PERSON_NAME]"
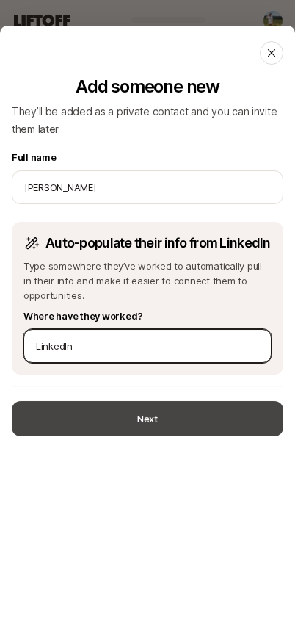
type input "LinkedIn"
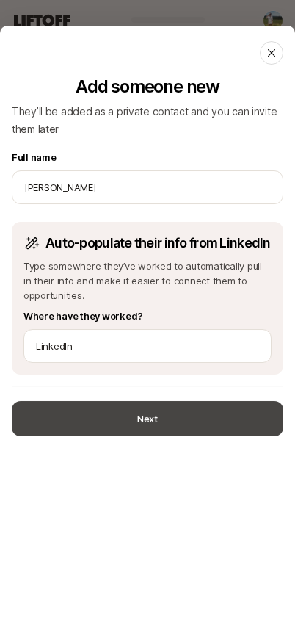
click at [134, 417] on button "Next" at bounding box center [148, 418] width 272 height 35
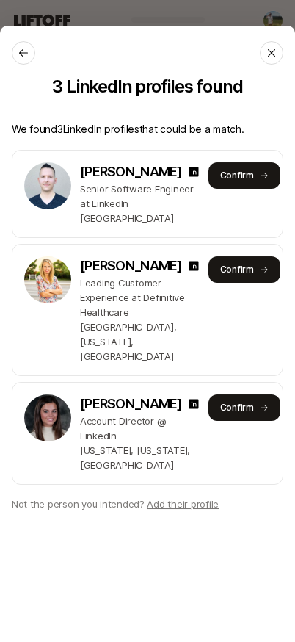
click at [176, 509] on span "Add their profile" at bounding box center [183, 504] width 72 height 12
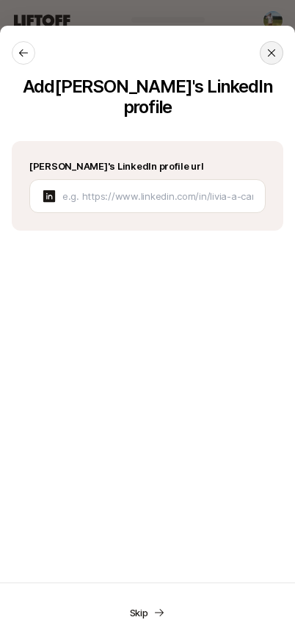
click at [273, 52] on icon at bounding box center [272, 53] width 12 height 12
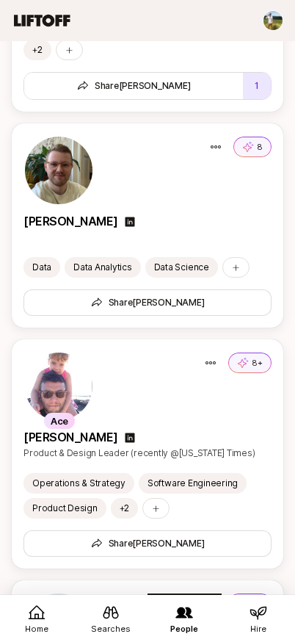
scroll to position [1743, 0]
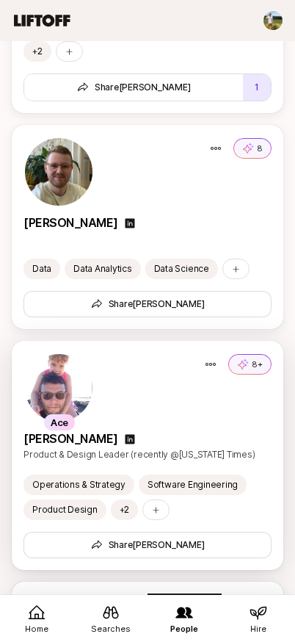
click at [160, 407] on div "Ace 8+" at bounding box center [147, 387] width 248 height 70
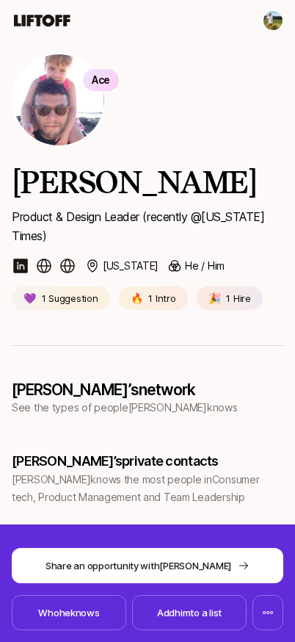
click at [267, 21] on html "Home Searches People Hire Home Searches People Hire Hire Invite Ace [PERSON_NAM…" at bounding box center [147, 321] width 295 height 642
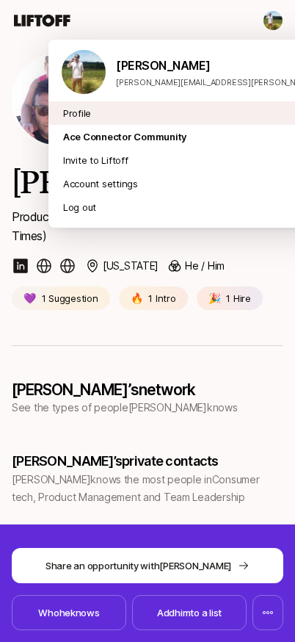
click at [206, 108] on div "Profile" at bounding box center [219, 112] width 343 height 23
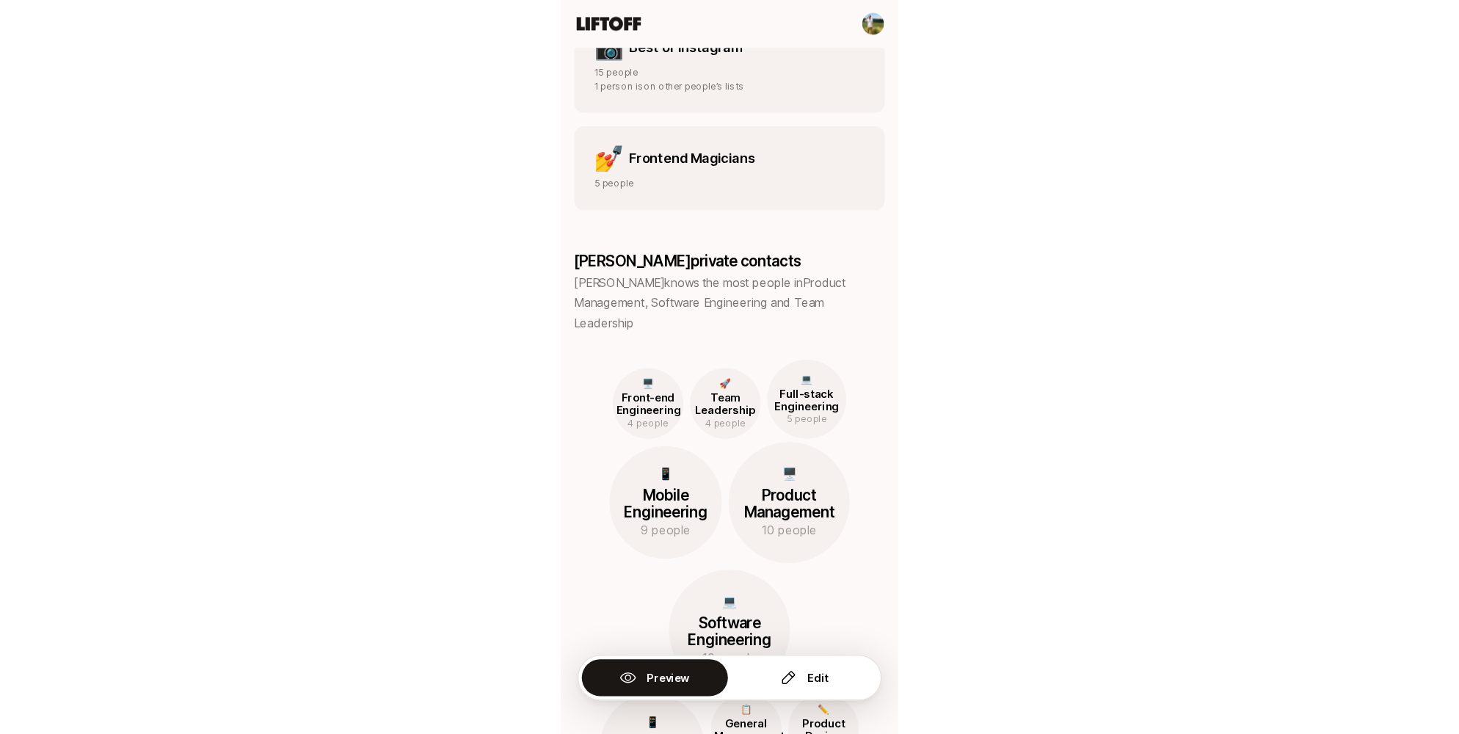
scroll to position [872, 0]
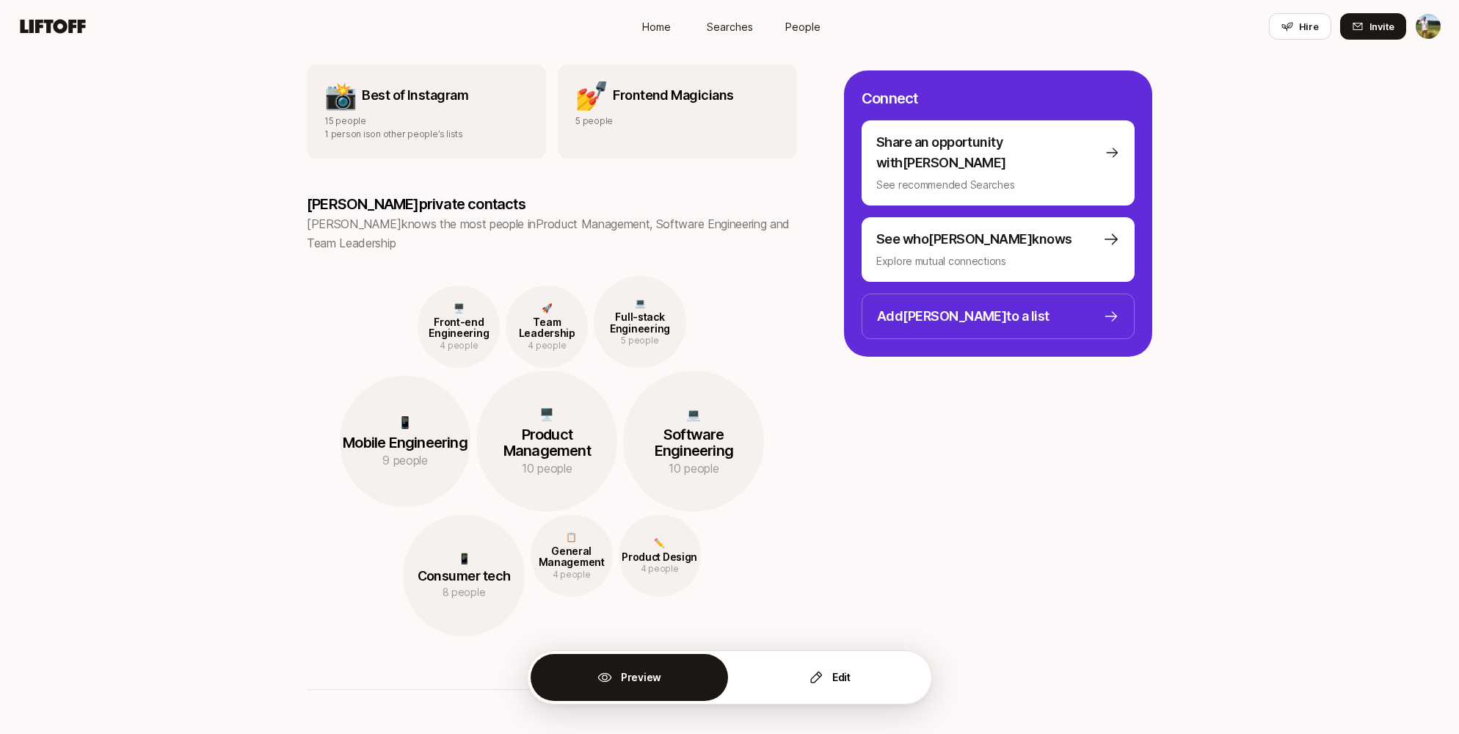
click at [294, 306] on p "Add [PERSON_NAME] to a list" at bounding box center [963, 316] width 172 height 21
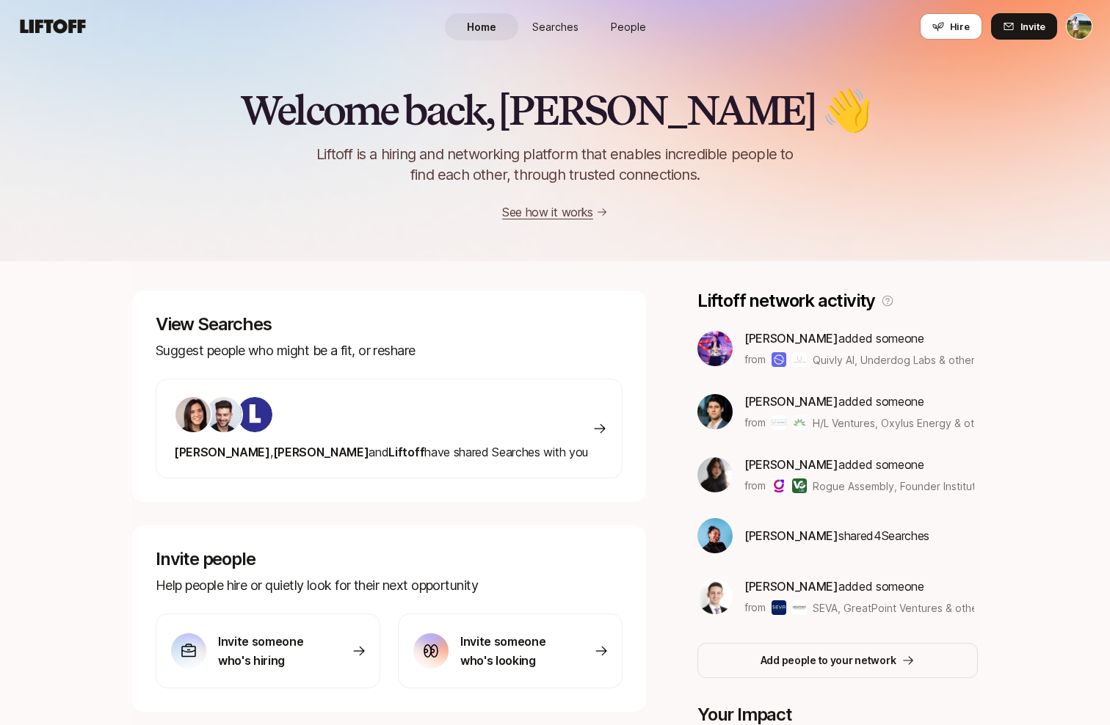
click at [1080, 23] on html "Home Searches People Hire Home Searches People Hire Hire Invite Welcome back, […" at bounding box center [555, 362] width 1110 height 725
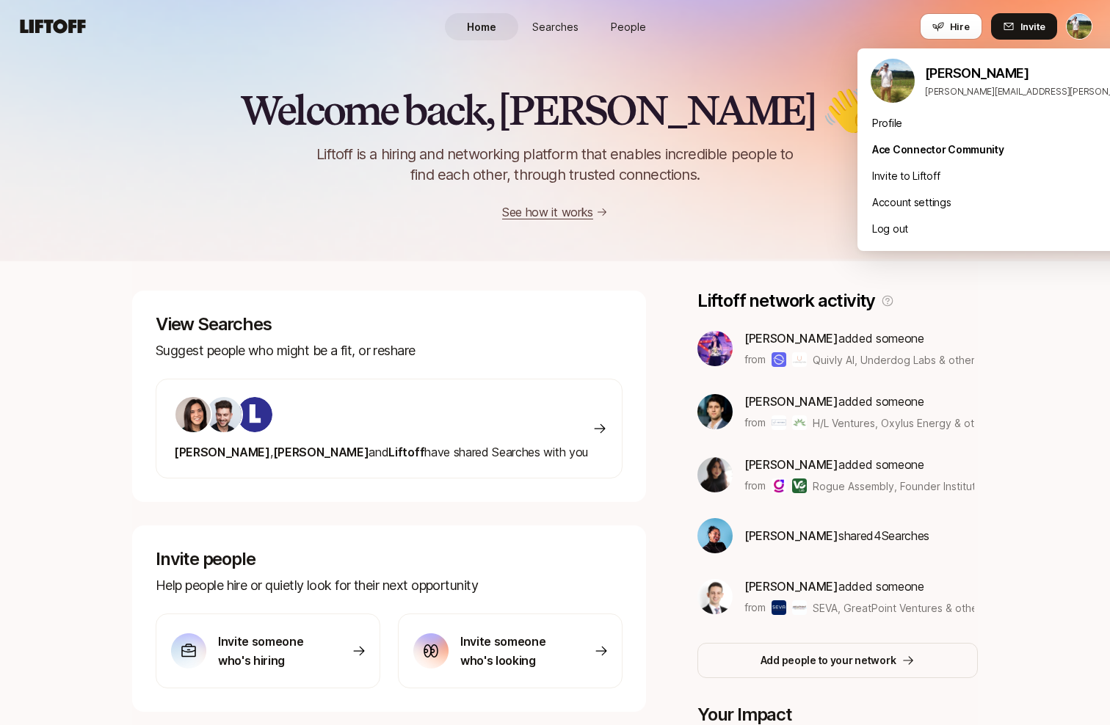
click at [775, 58] on html "Home Searches People Hire Home Searches People Hire Hire Invite Welcome back, T…" at bounding box center [555, 362] width 1110 height 725
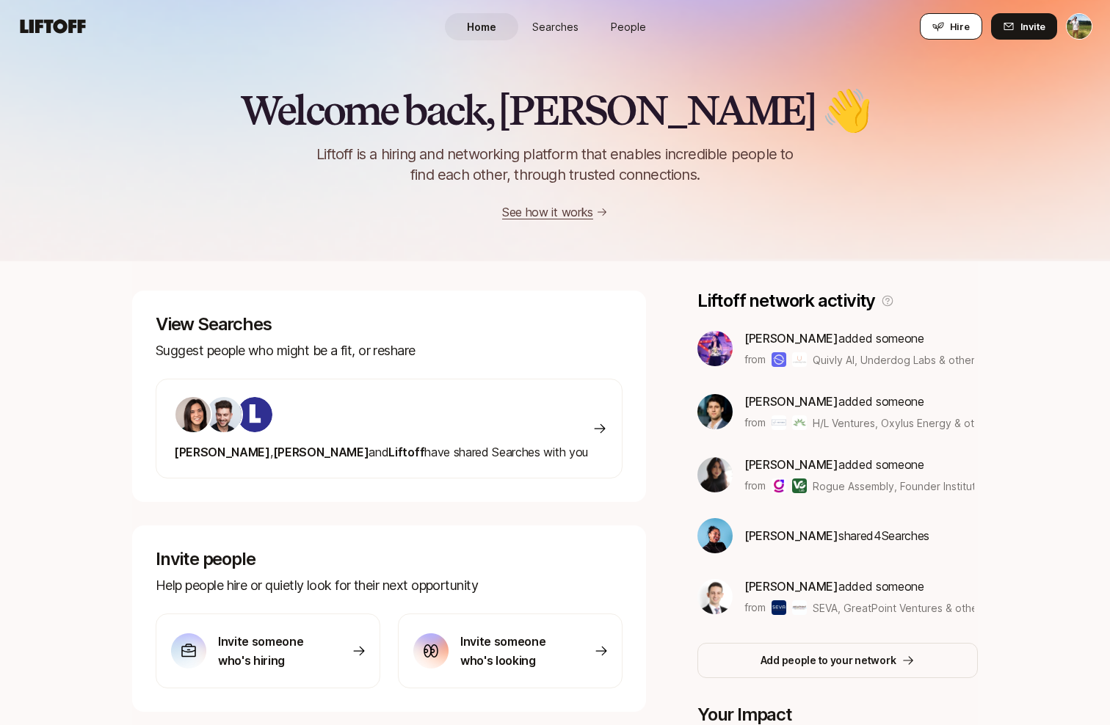
click at [944, 28] on icon at bounding box center [938, 27] width 12 height 12
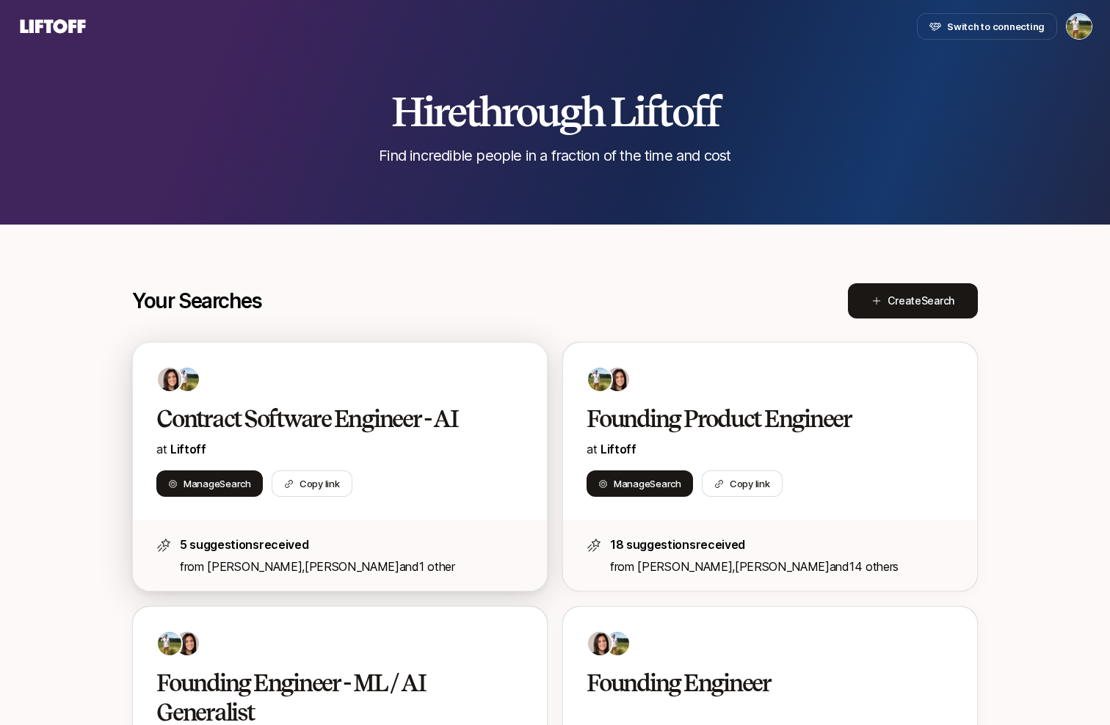
click at [394, 416] on h2 "Contract Software Engineer - AI" at bounding box center [324, 418] width 336 height 29
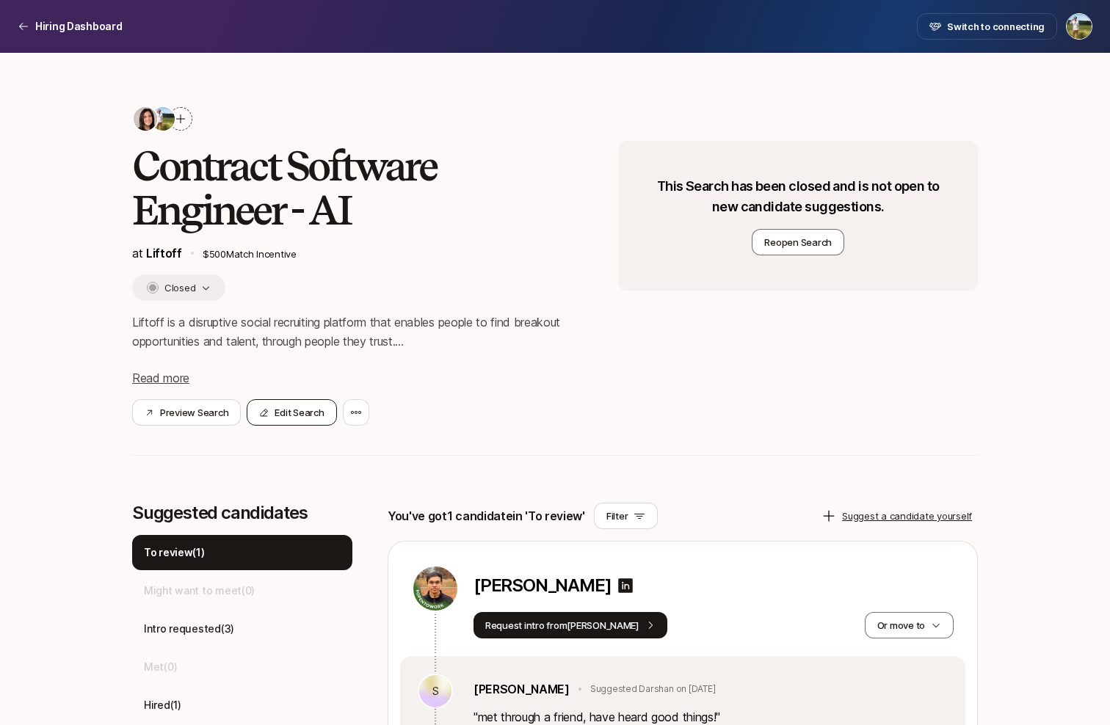
click at [287, 418] on button "Edit Search" at bounding box center [292, 412] width 90 height 26
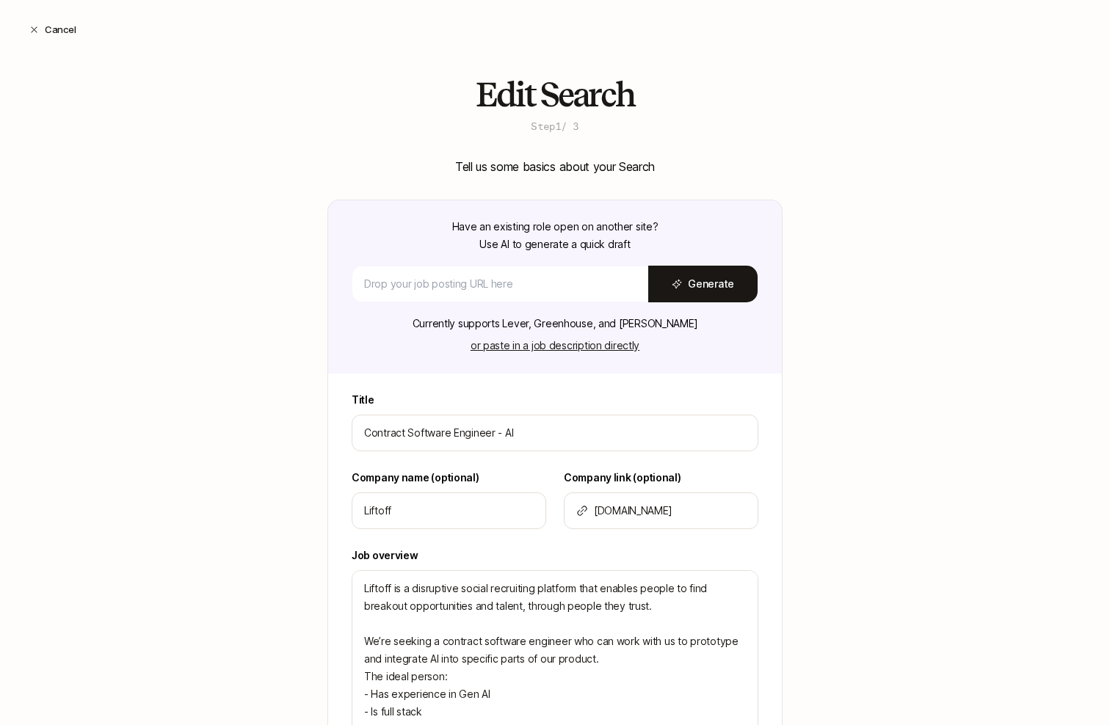
click at [54, 46] on div "Cancel" at bounding box center [555, 29] width 1110 height 59
click at [55, 33] on button "Cancel" at bounding box center [53, 29] width 70 height 26
type textarea "x"
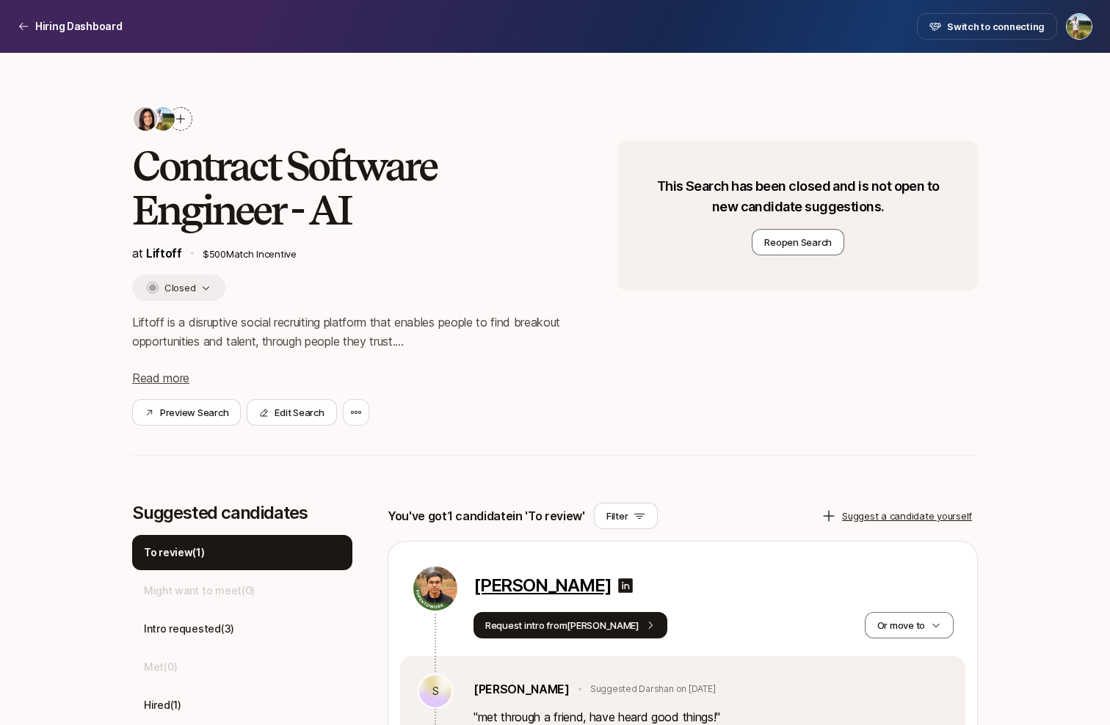
click at [521, 584] on p "[PERSON_NAME]" at bounding box center [541, 585] width 137 height 21
click at [189, 288] on button "Closed" at bounding box center [178, 288] width 93 height 26
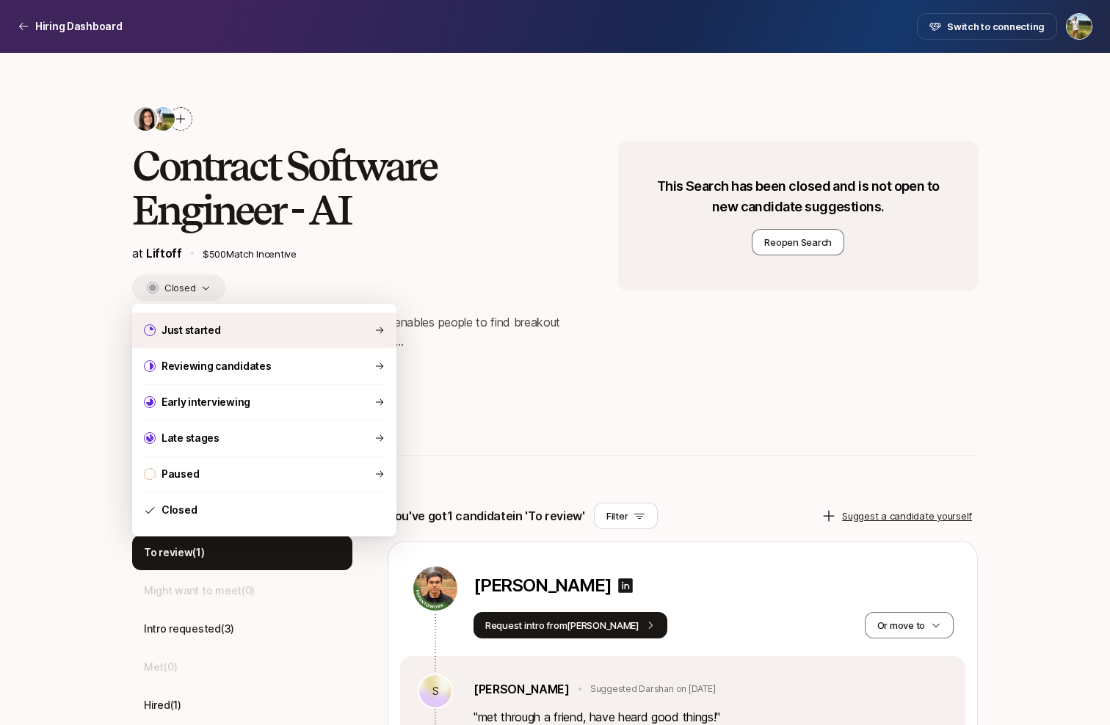
click at [189, 329] on p "Just started" at bounding box center [190, 331] width 59 height 18
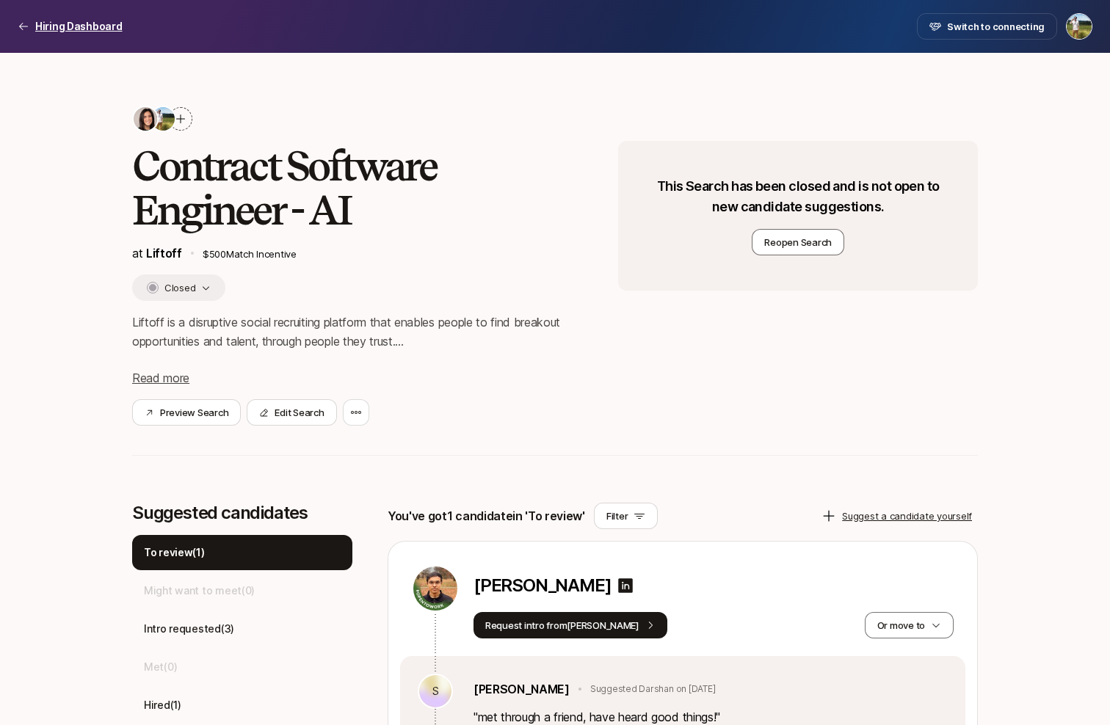
click at [70, 18] on p "Hiring Dashboard" at bounding box center [78, 27] width 87 height 18
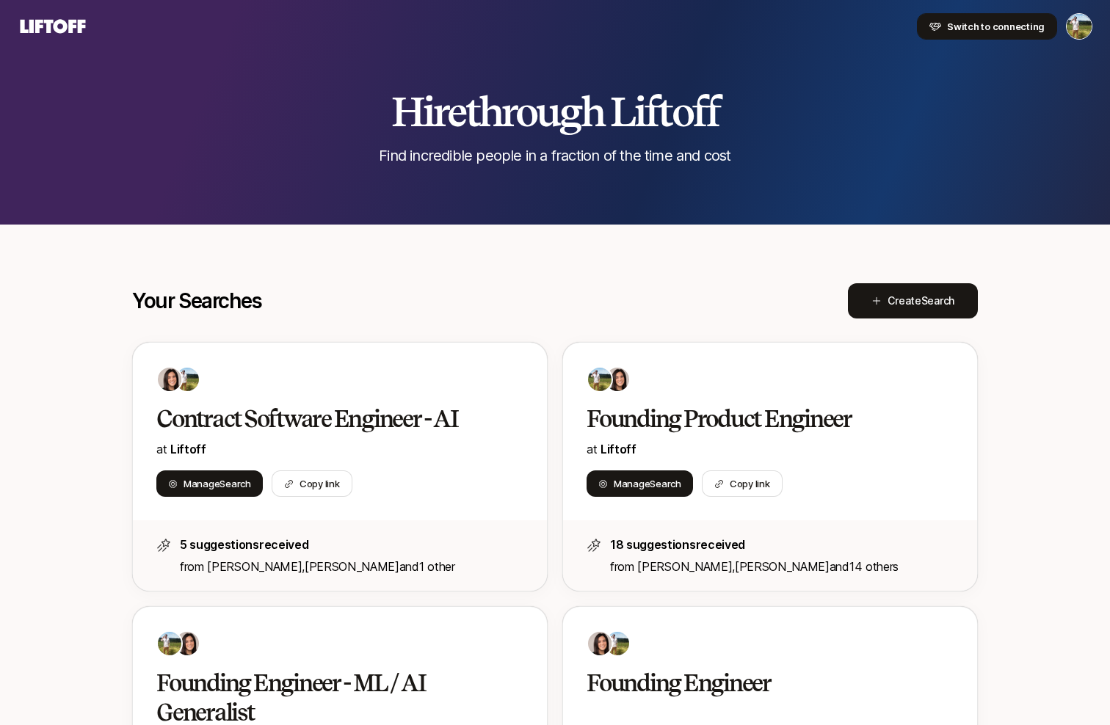
click at [987, 32] on span "Switch to connecting" at bounding box center [996, 26] width 98 height 15
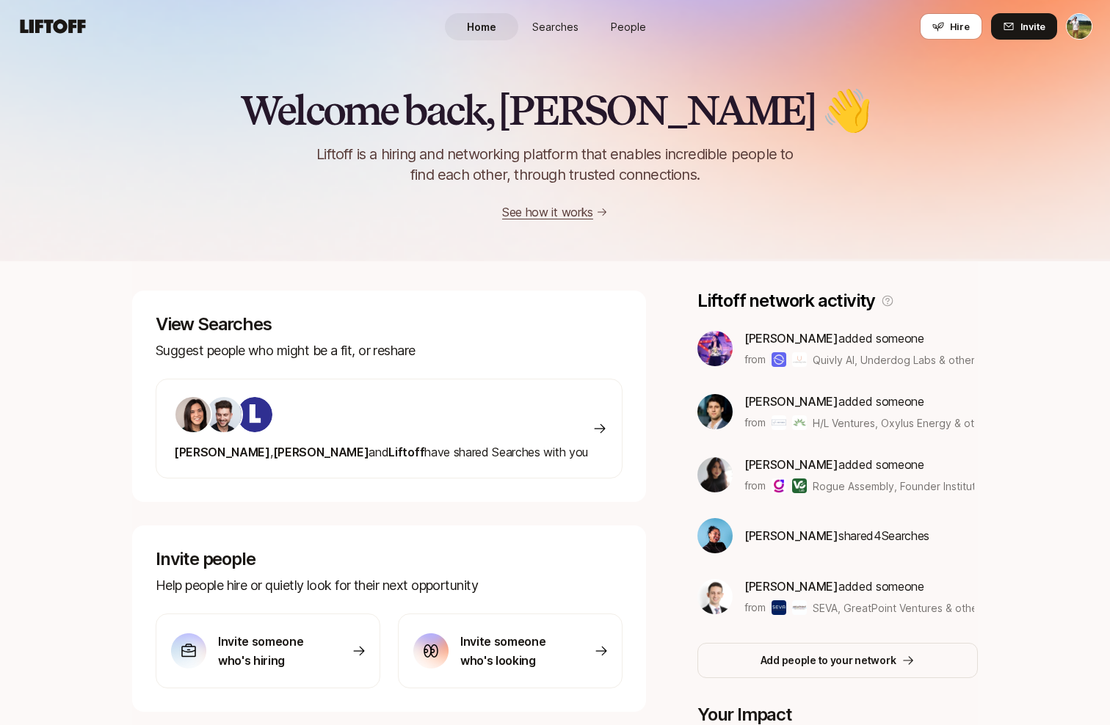
click at [617, 32] on span "People" at bounding box center [628, 26] width 35 height 15
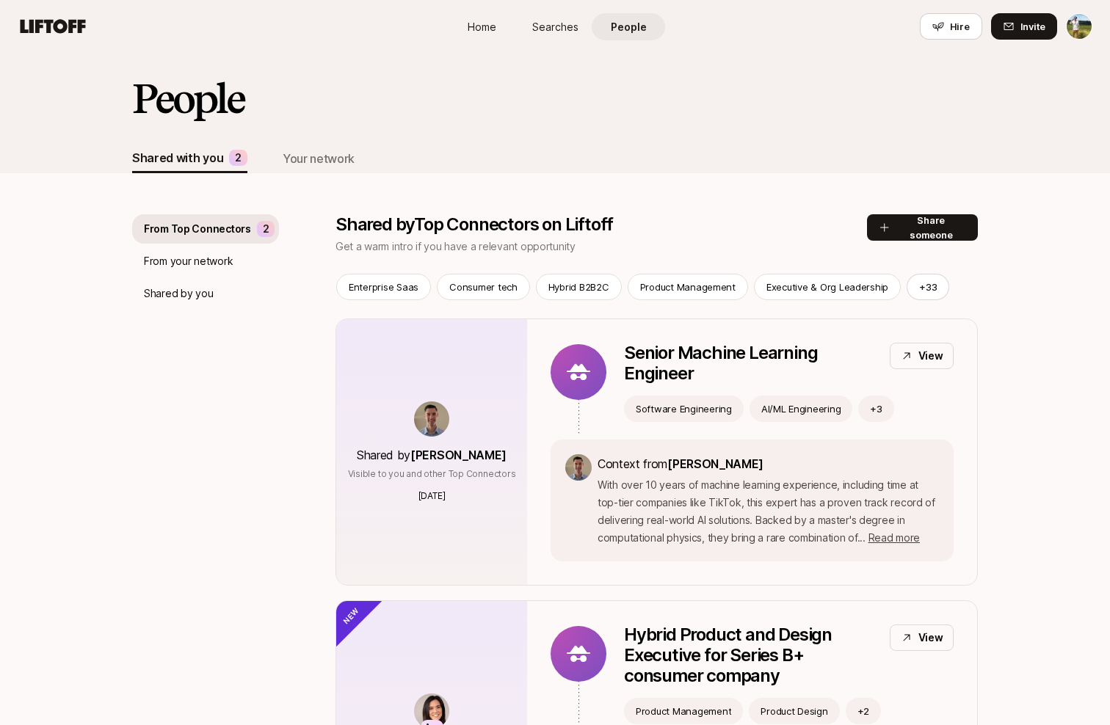
click at [315, 141] on div "People" at bounding box center [555, 110] width 846 height 68
click at [315, 143] on div "People Shared with you 2 Your network" at bounding box center [555, 113] width 1110 height 120
click at [318, 164] on div "Your network" at bounding box center [319, 158] width 72 height 19
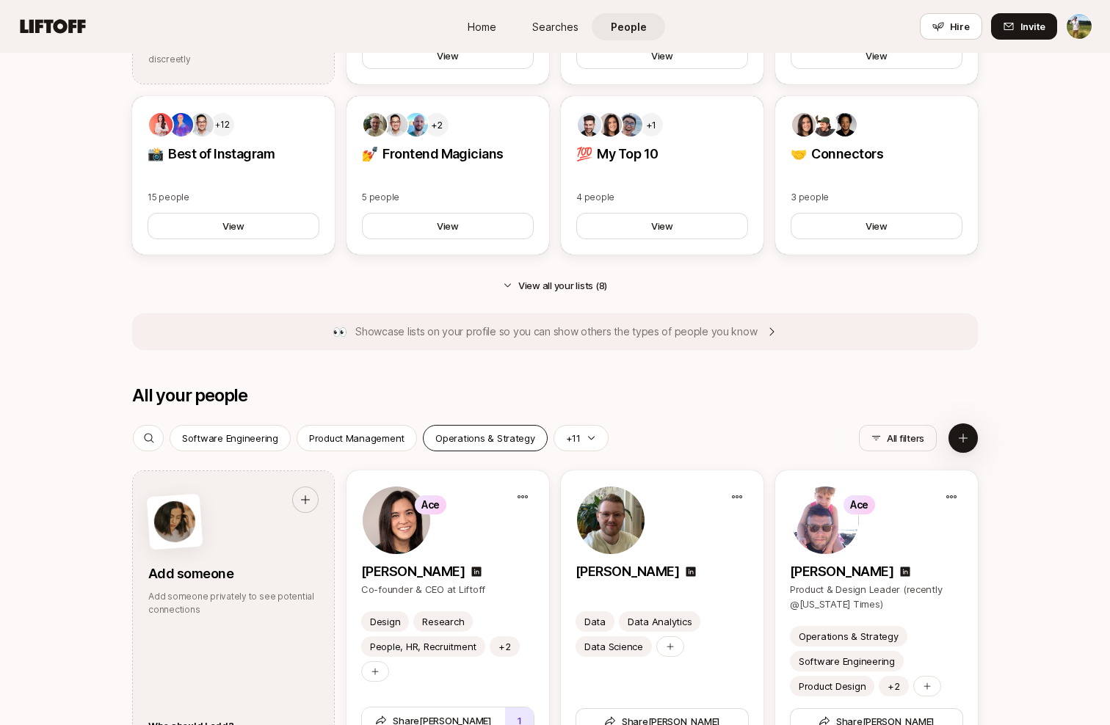
scroll to position [994, 0]
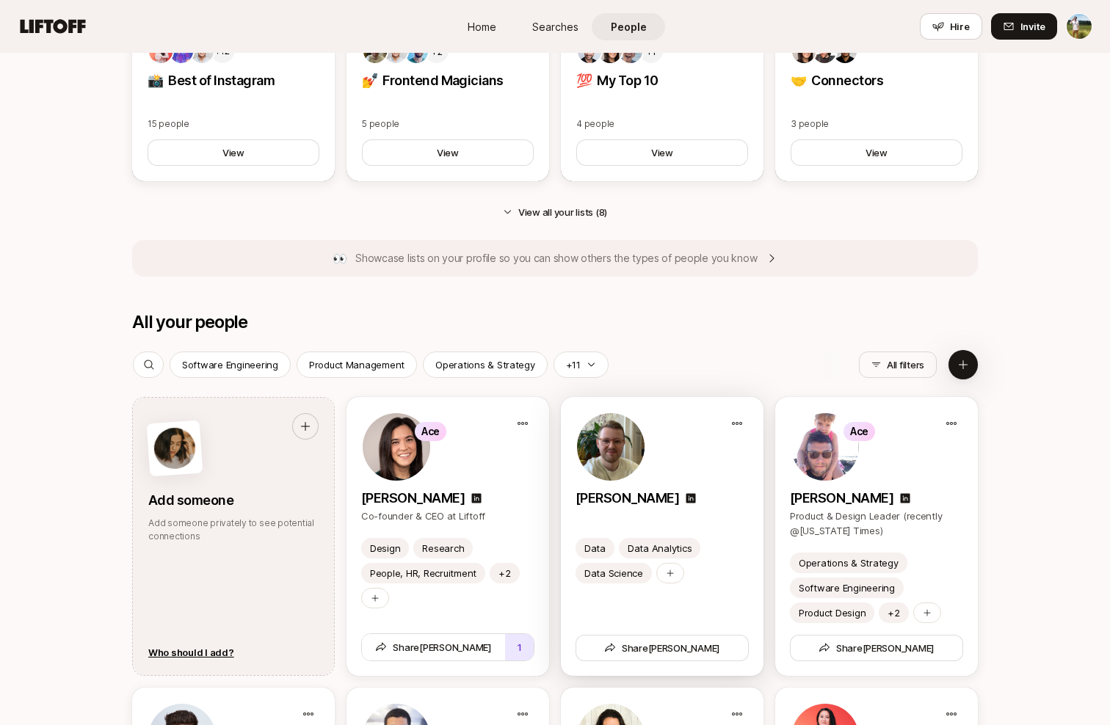
click at [619, 509] on div at bounding box center [661, 516] width 173 height 15
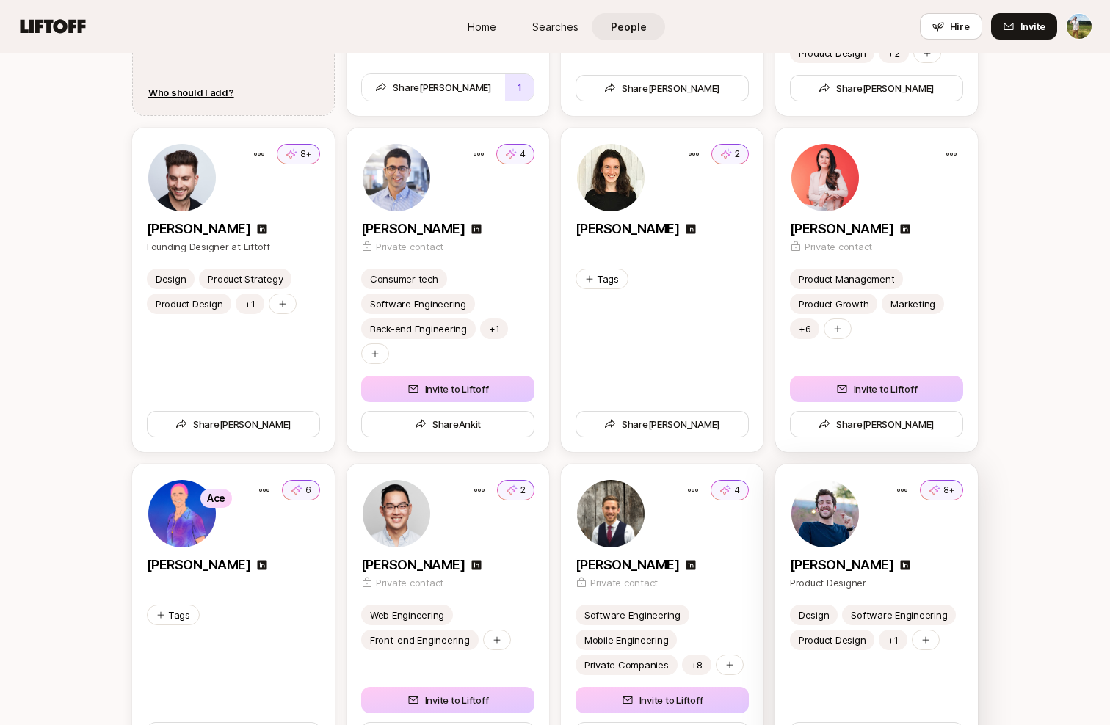
scroll to position [1625, 0]
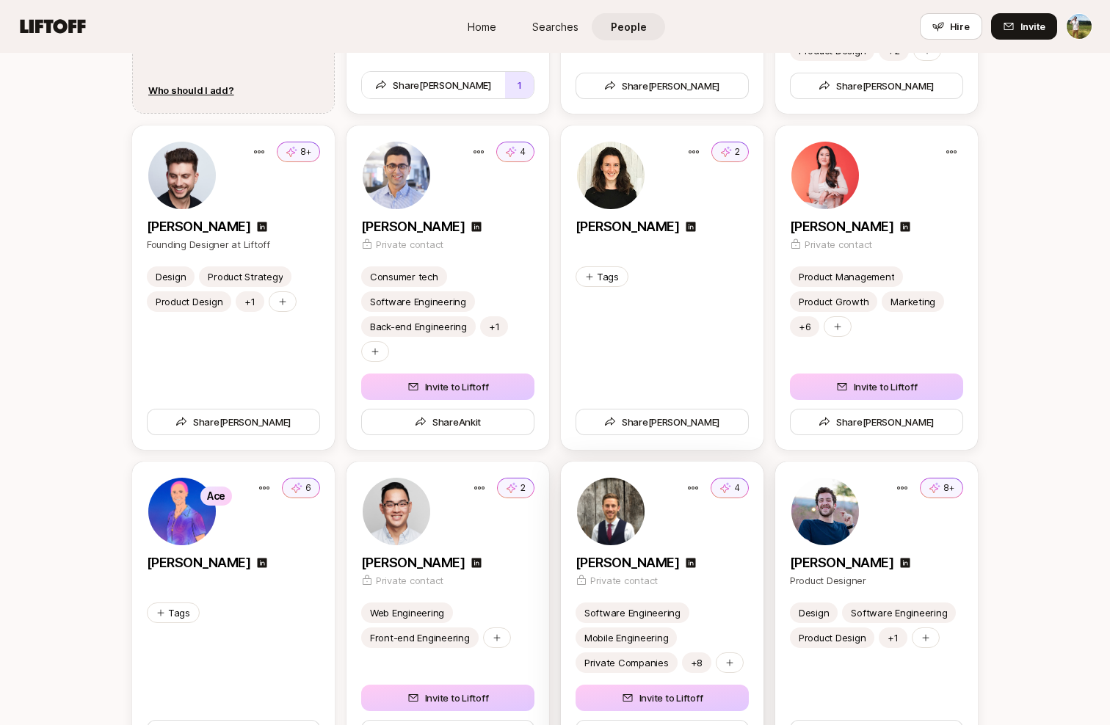
click at [692, 559] on div "[PERSON_NAME]" at bounding box center [661, 563] width 173 height 21
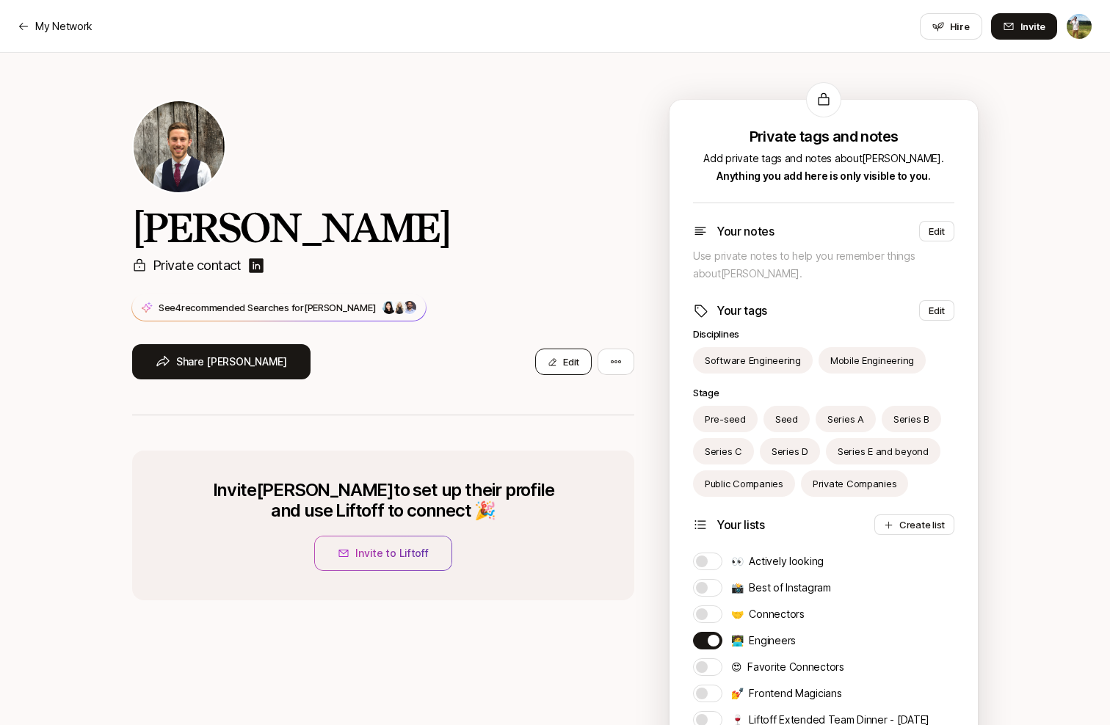
click at [570, 371] on button "Edit" at bounding box center [563, 362] width 57 height 26
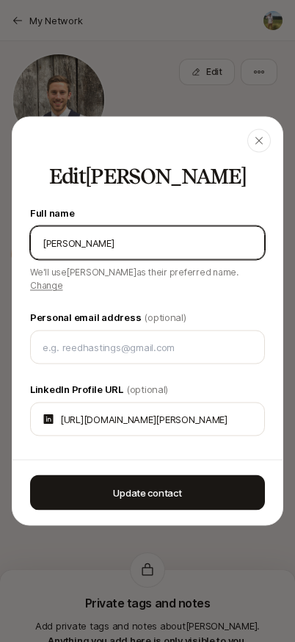
click at [68, 44] on div at bounding box center [147, 321] width 295 height 642
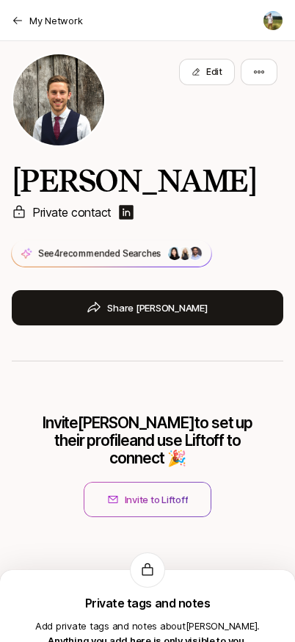
click at [46, 7] on header "My Network" at bounding box center [147, 20] width 295 height 41
click at [48, 29] on header "My Network" at bounding box center [147, 20] width 295 height 41
click at [73, 26] on p "My Network" at bounding box center [55, 20] width 53 height 15
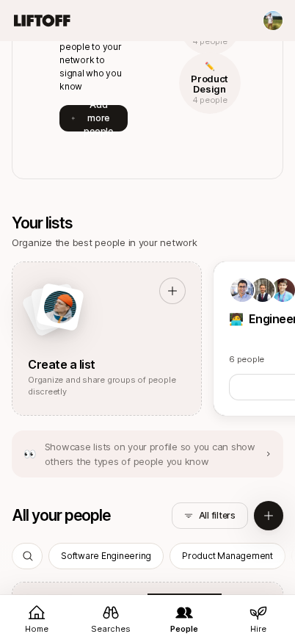
scroll to position [1000, 0]
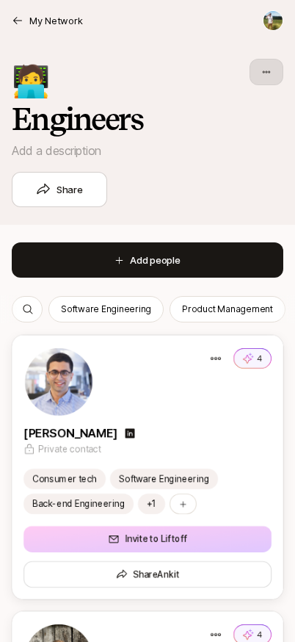
click at [258, 73] on html "My Network My Network Hire Invite 🧑‍💻 Engineers Add a description Share Add peo…" at bounding box center [147, 321] width 295 height 642
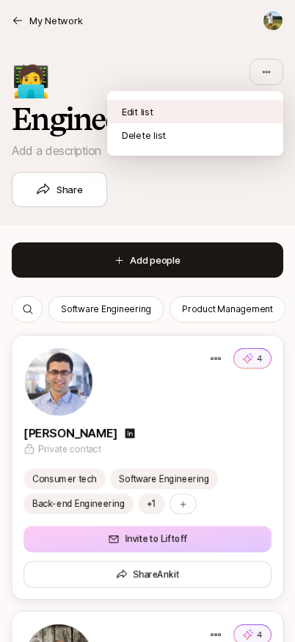
click at [225, 105] on div "Edit list" at bounding box center [195, 111] width 176 height 23
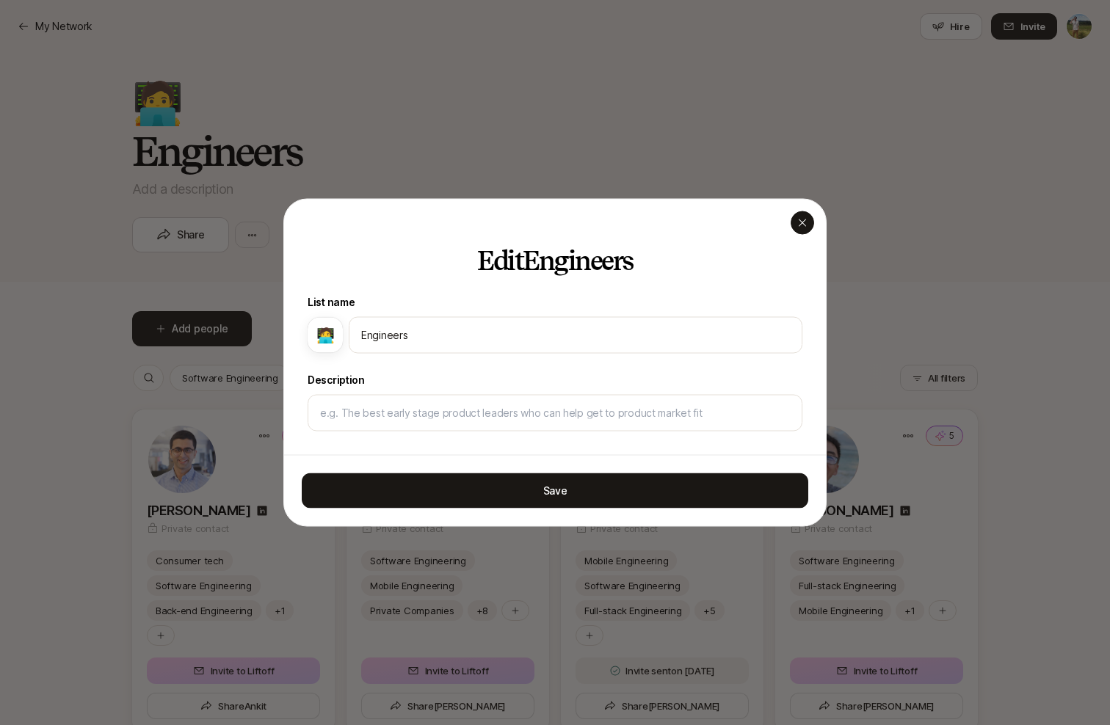
click at [799, 222] on icon "button" at bounding box center [802, 223] width 12 height 12
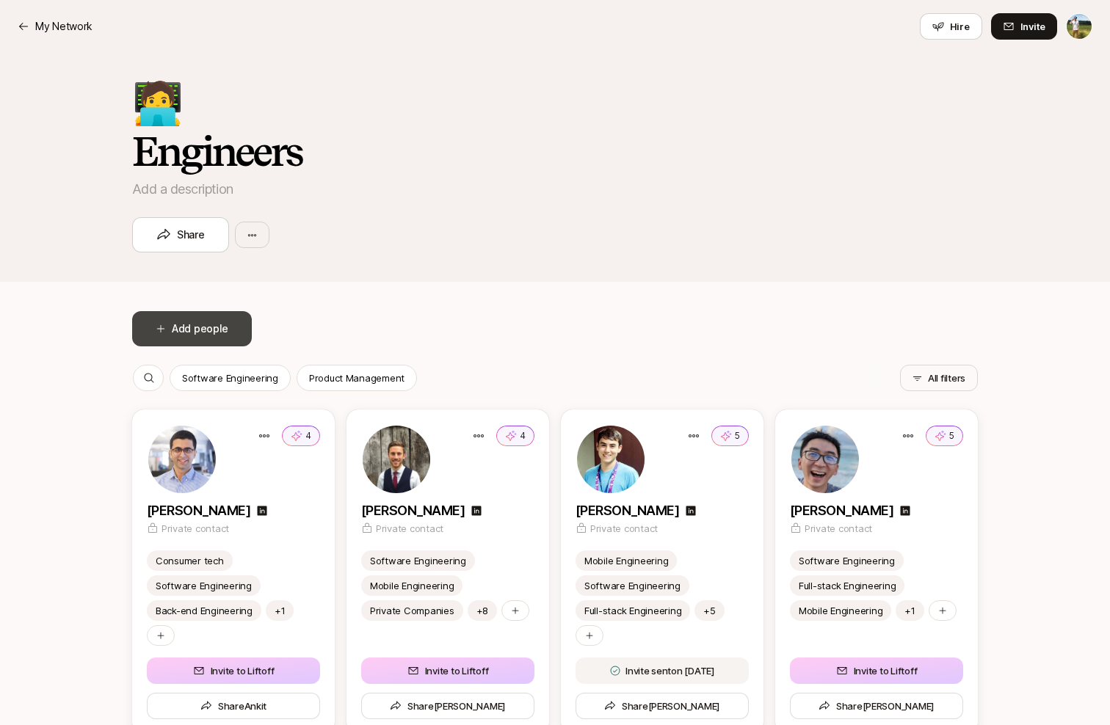
click at [227, 325] on button "Add people" at bounding box center [192, 328] width 120 height 35
